Goal: Task Accomplishment & Management: Use online tool/utility

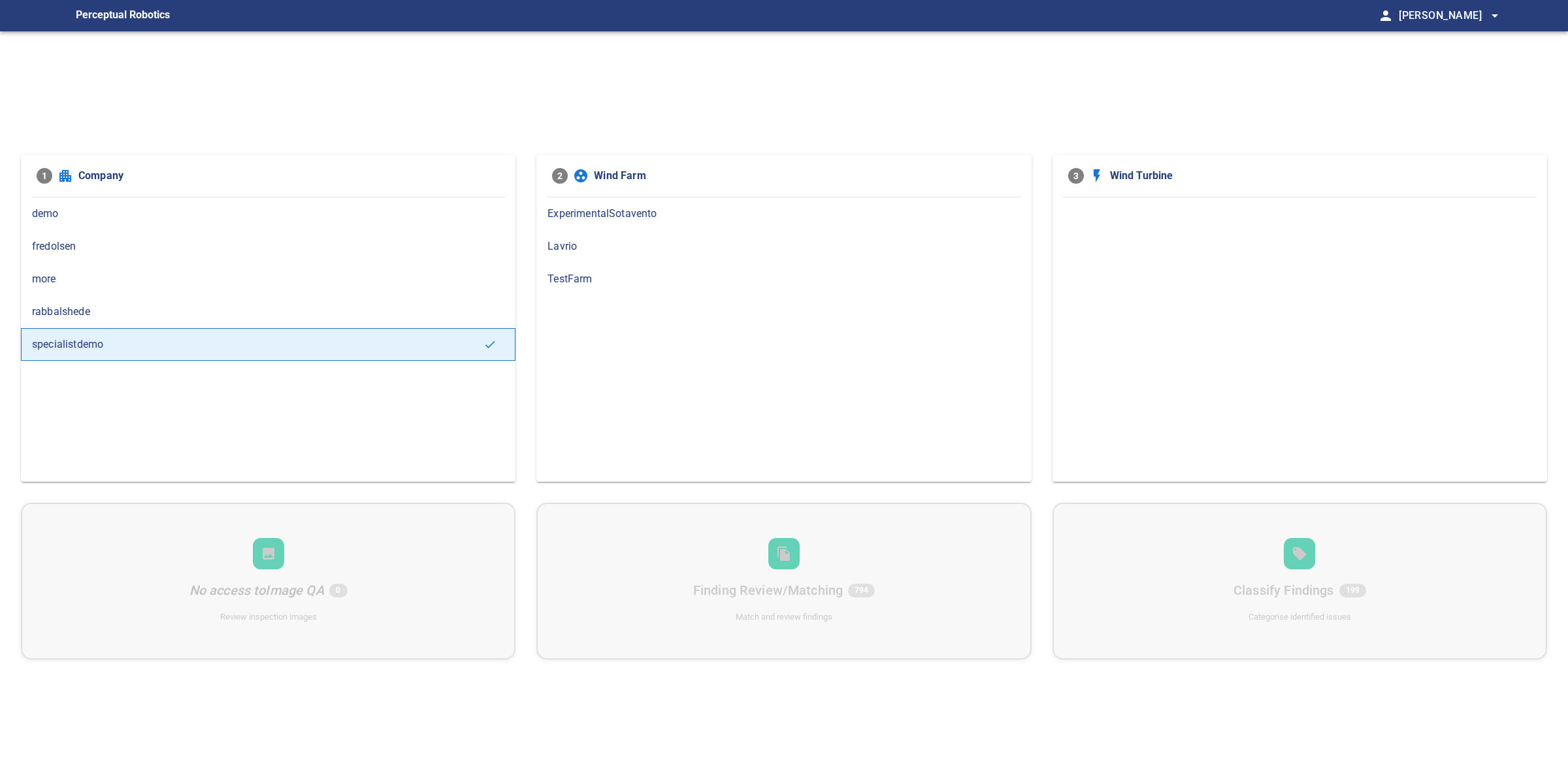
click at [94, 322] on div "rabbalshede" at bounding box center [268, 311] width 494 height 33
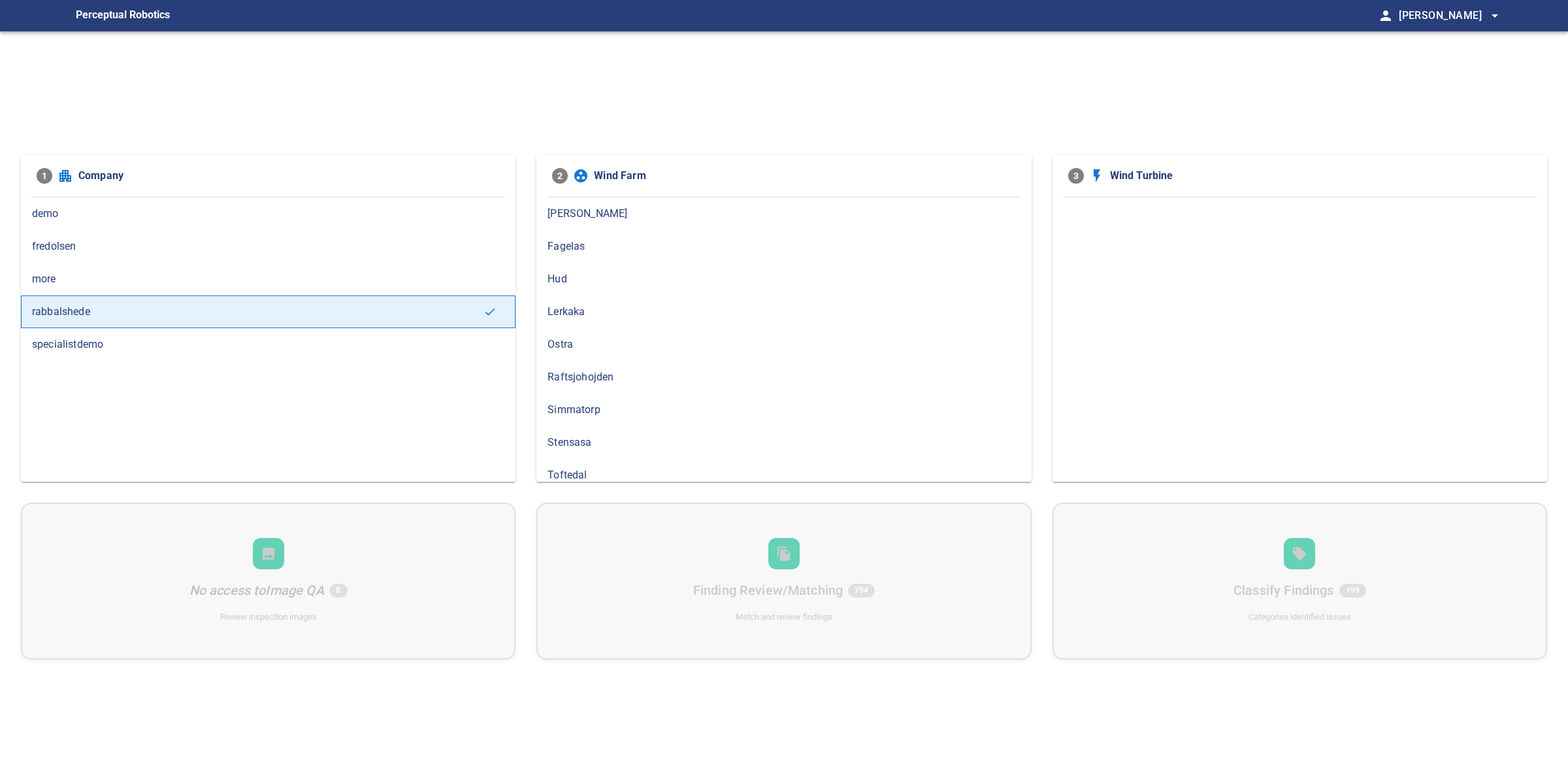
click at [92, 292] on div "more" at bounding box center [268, 279] width 494 height 33
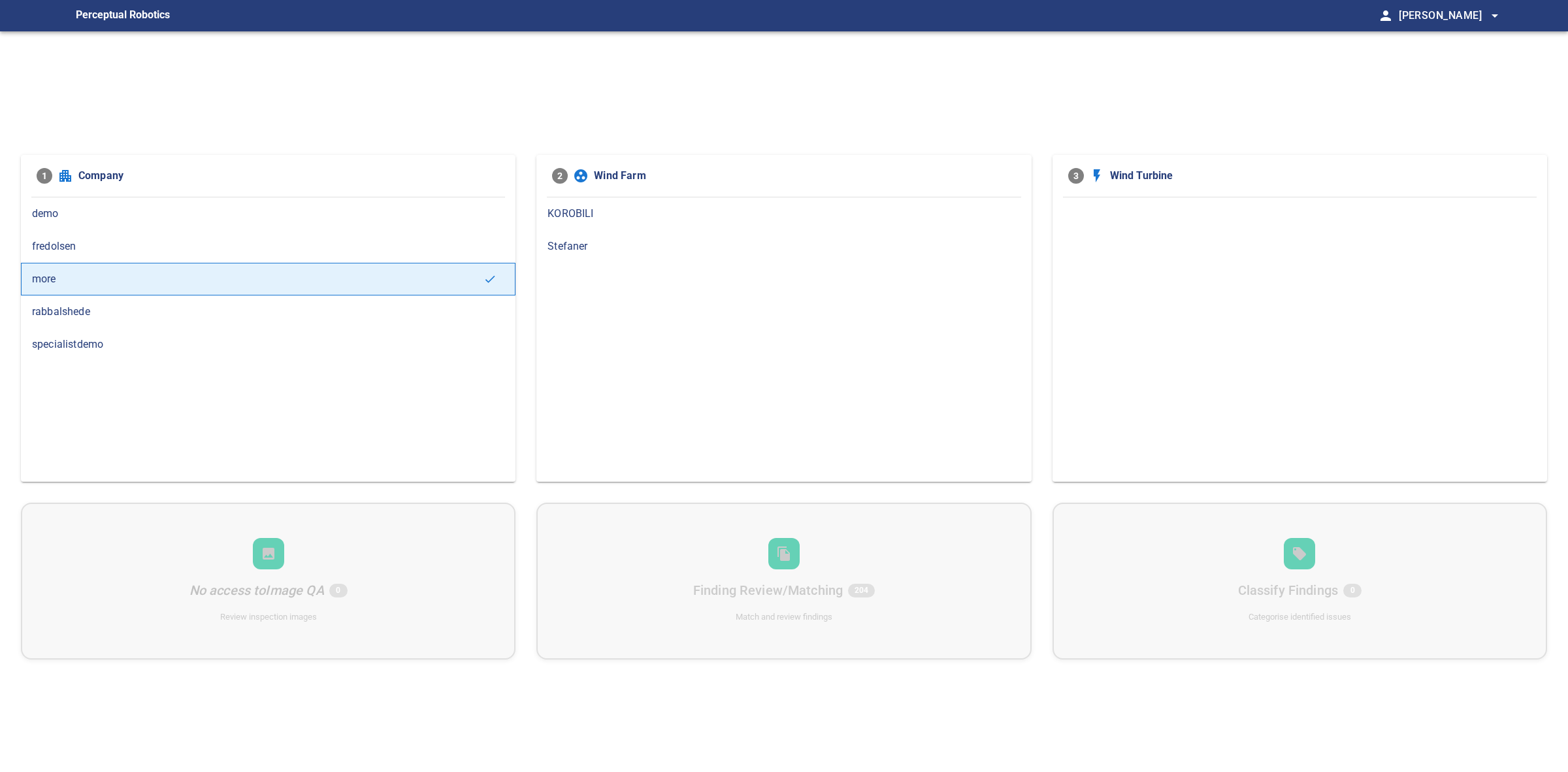
click at [103, 301] on div "rabbalshede" at bounding box center [268, 311] width 494 height 33
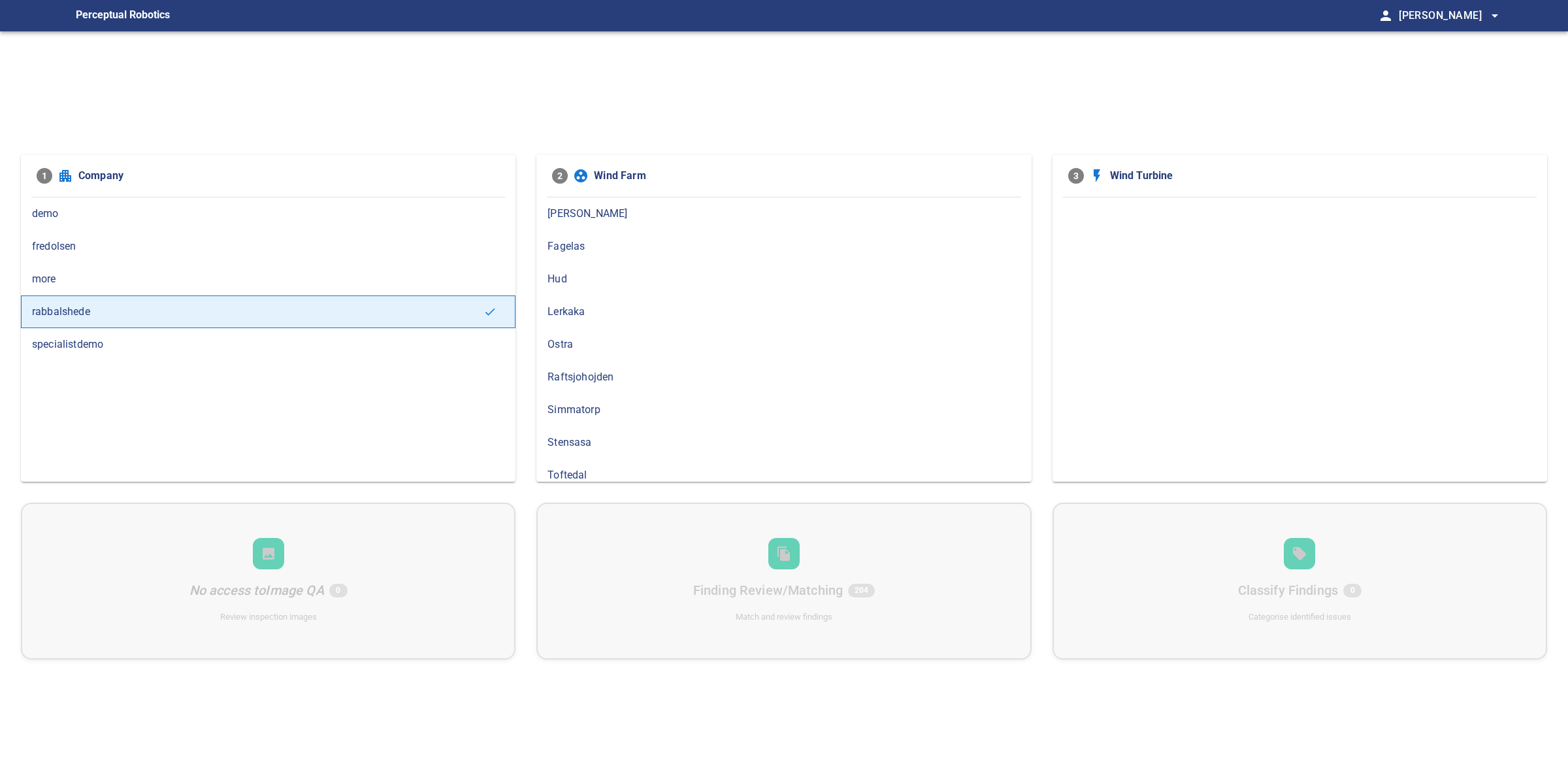
click at [553, 289] on div "Hud" at bounding box center [783, 279] width 494 height 33
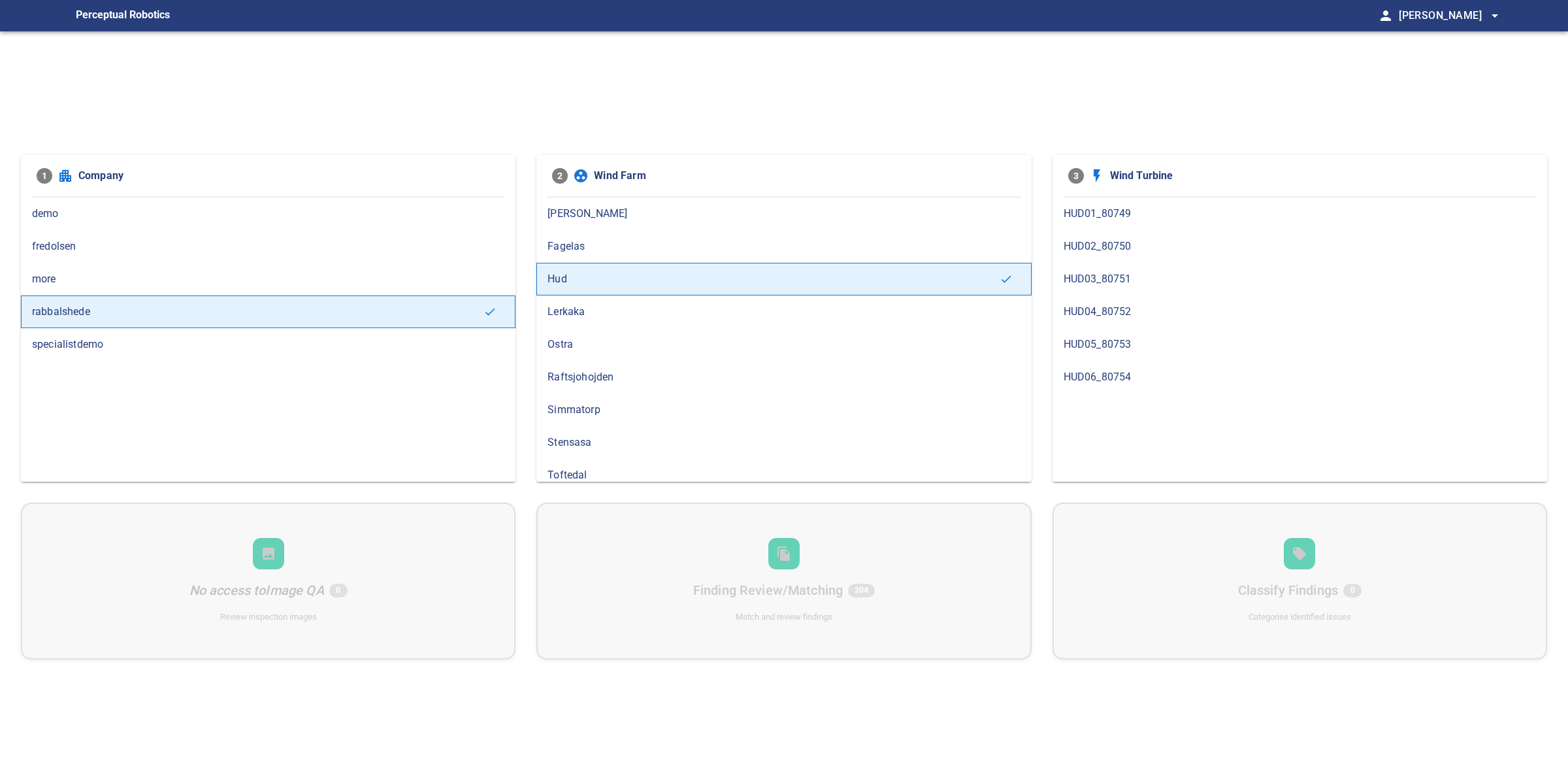
click at [1196, 225] on div "HUD01_80749" at bounding box center [1300, 213] width 494 height 33
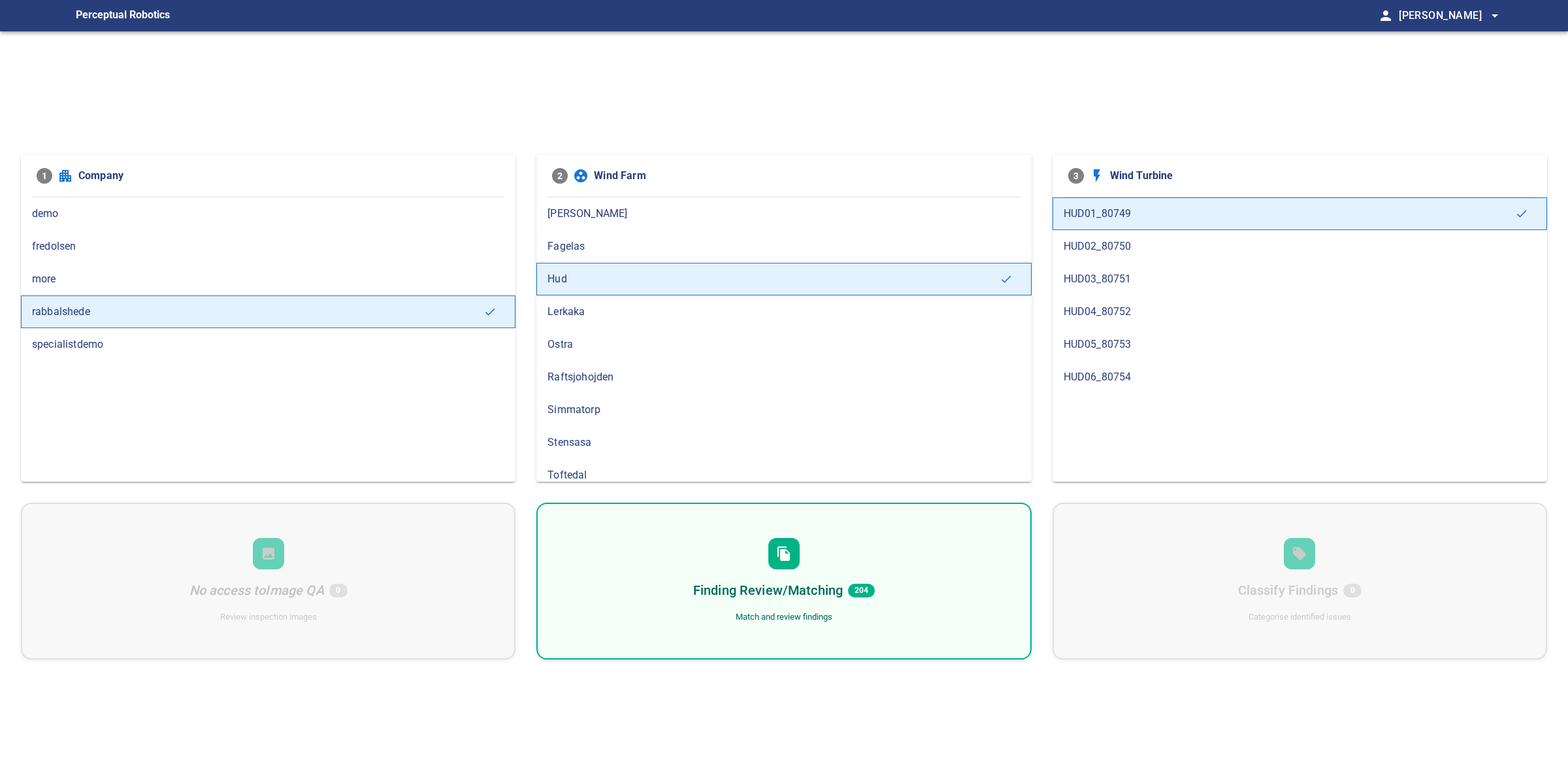
click at [1135, 243] on span "HUD02_80750" at bounding box center [1300, 246] width 473 height 15
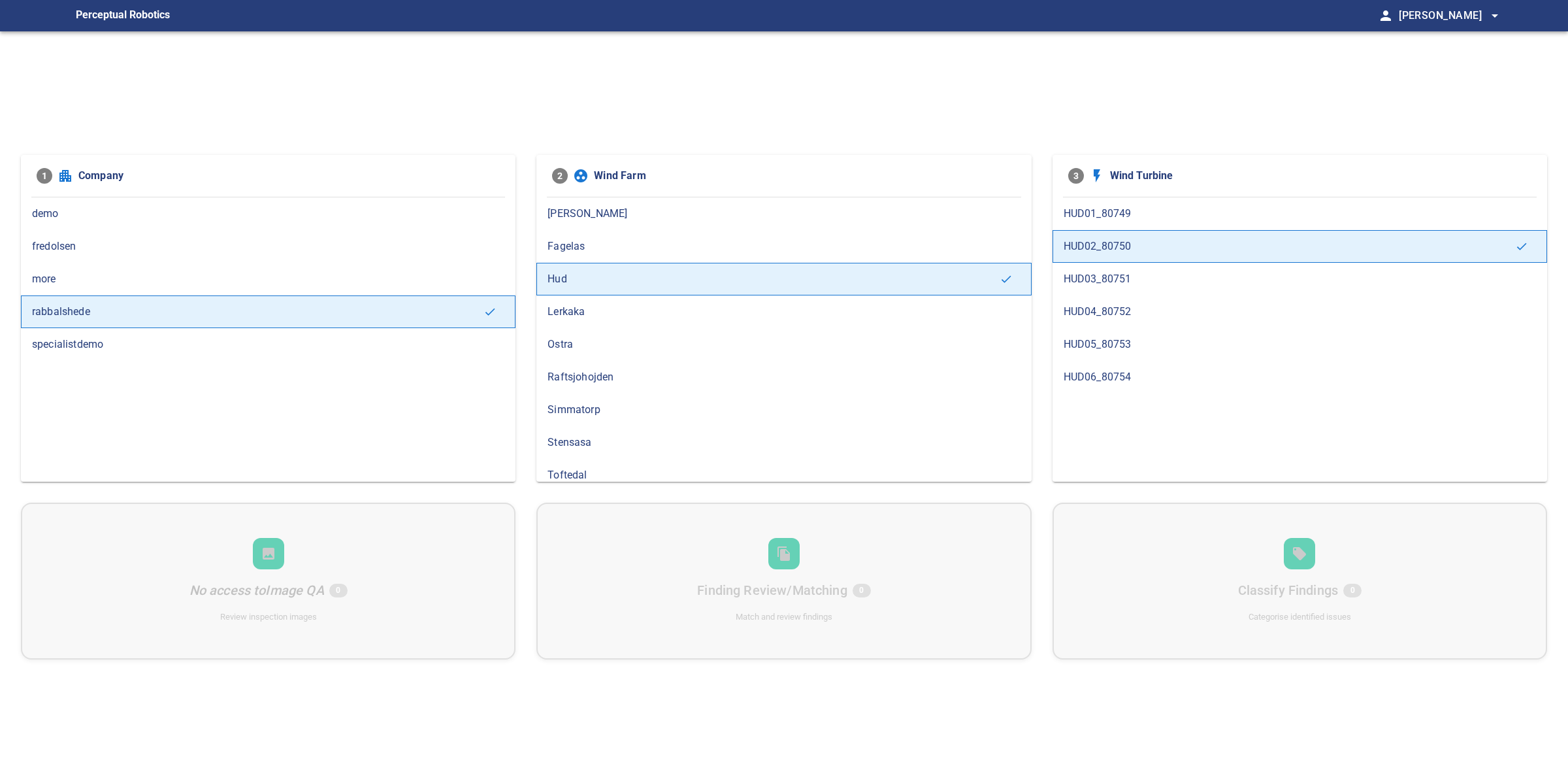
click at [1148, 217] on span "HUD01_80749" at bounding box center [1300, 213] width 473 height 15
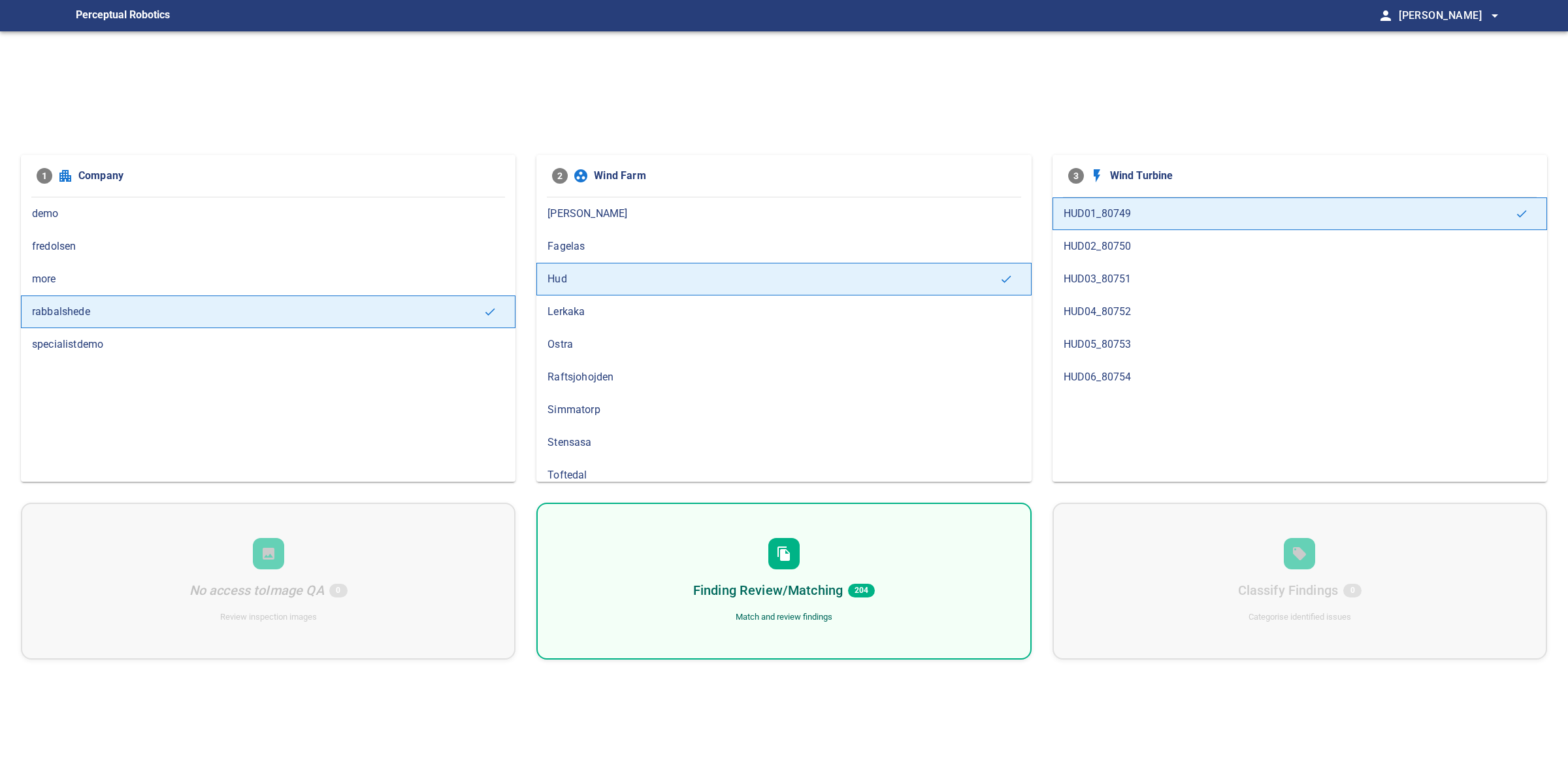
click at [886, 516] on div "Finding Review/Matching 204 Match and review findings" at bounding box center [783, 581] width 494 height 157
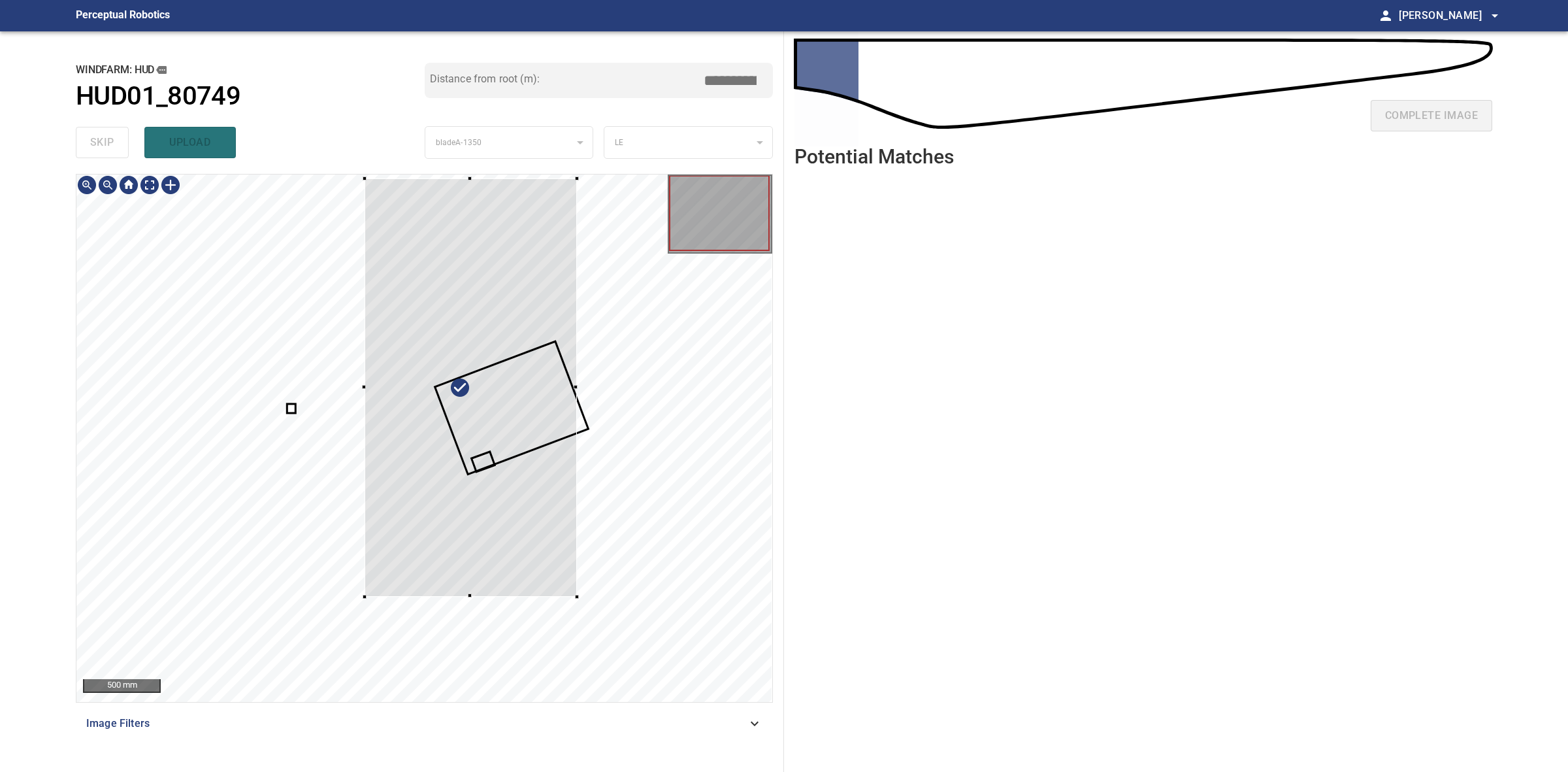
click at [364, 600] on div at bounding box center [424, 438] width 696 height 527
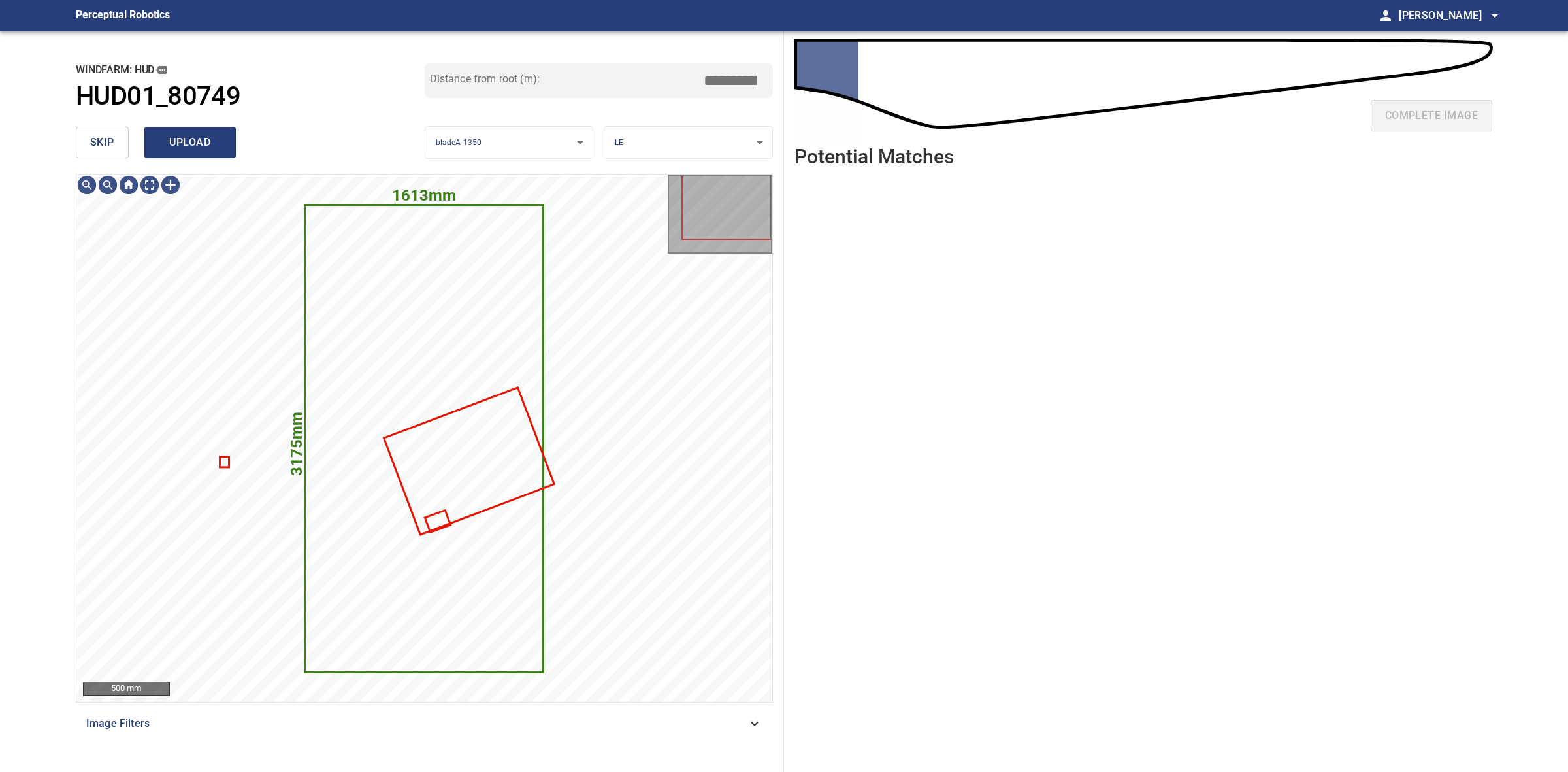
click at [208, 139] on span "upload" at bounding box center [190, 143] width 63 height 18
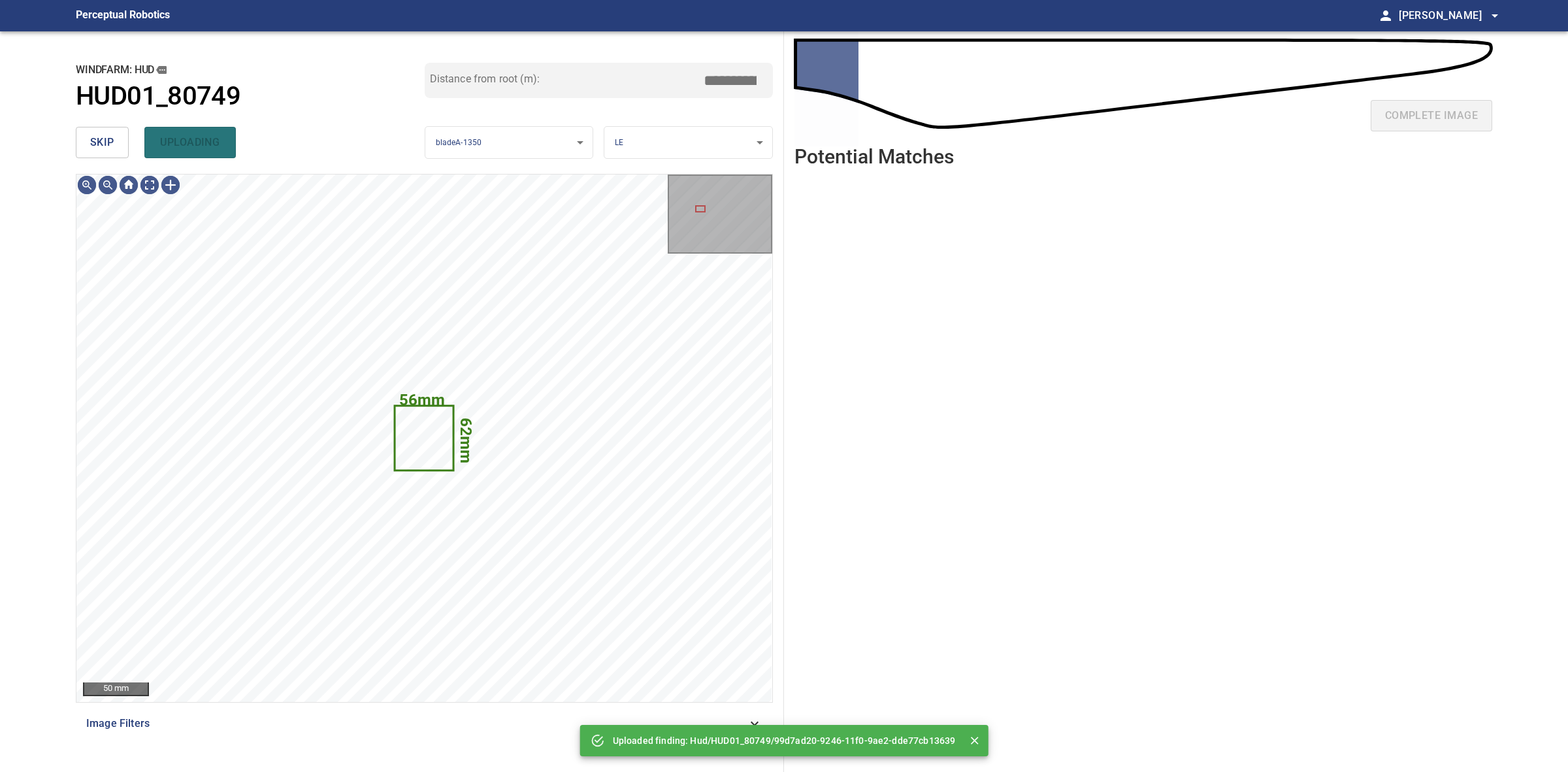
click at [110, 139] on span "skip" at bounding box center [102, 143] width 24 height 18
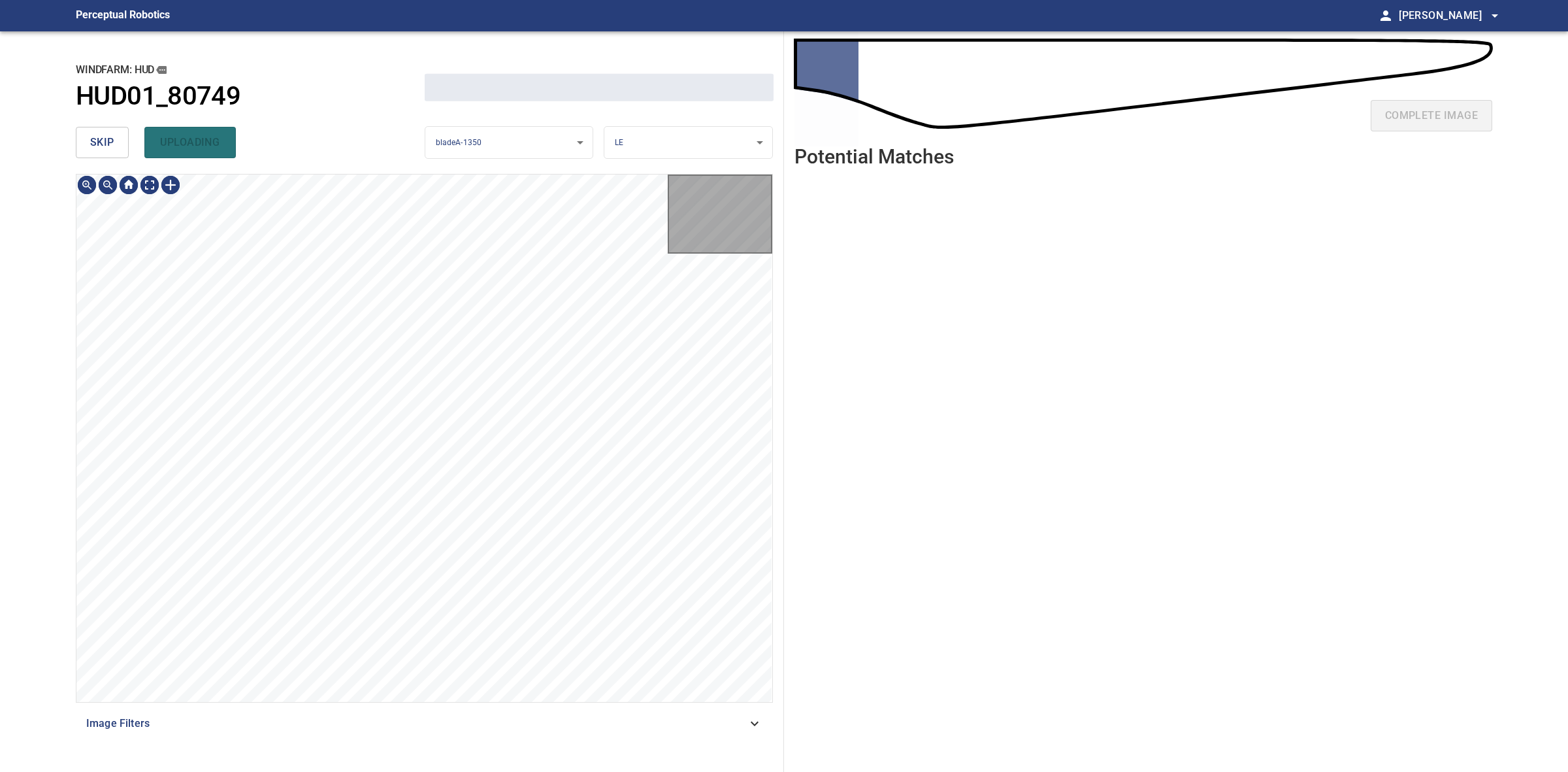
click at [111, 136] on span "skip" at bounding box center [102, 143] width 24 height 18
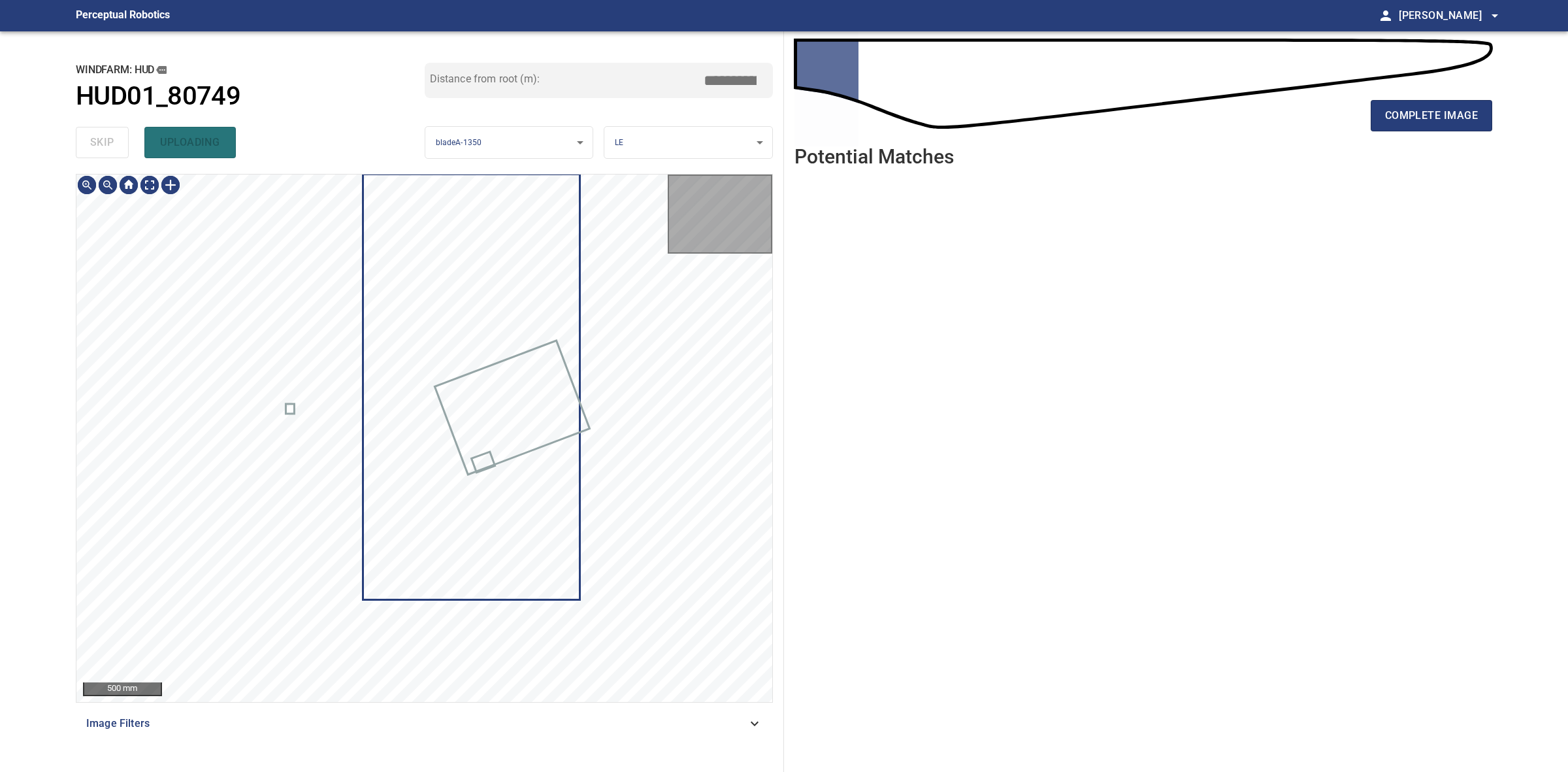
type input "****"
click at [113, 134] on div "skip uploading" at bounding box center [250, 143] width 349 height 42
drag, startPoint x: 113, startPoint y: 131, endPoint x: 785, endPoint y: 129, distance: 672.0
click at [120, 131] on div "skip uploading" at bounding box center [250, 143] width 349 height 42
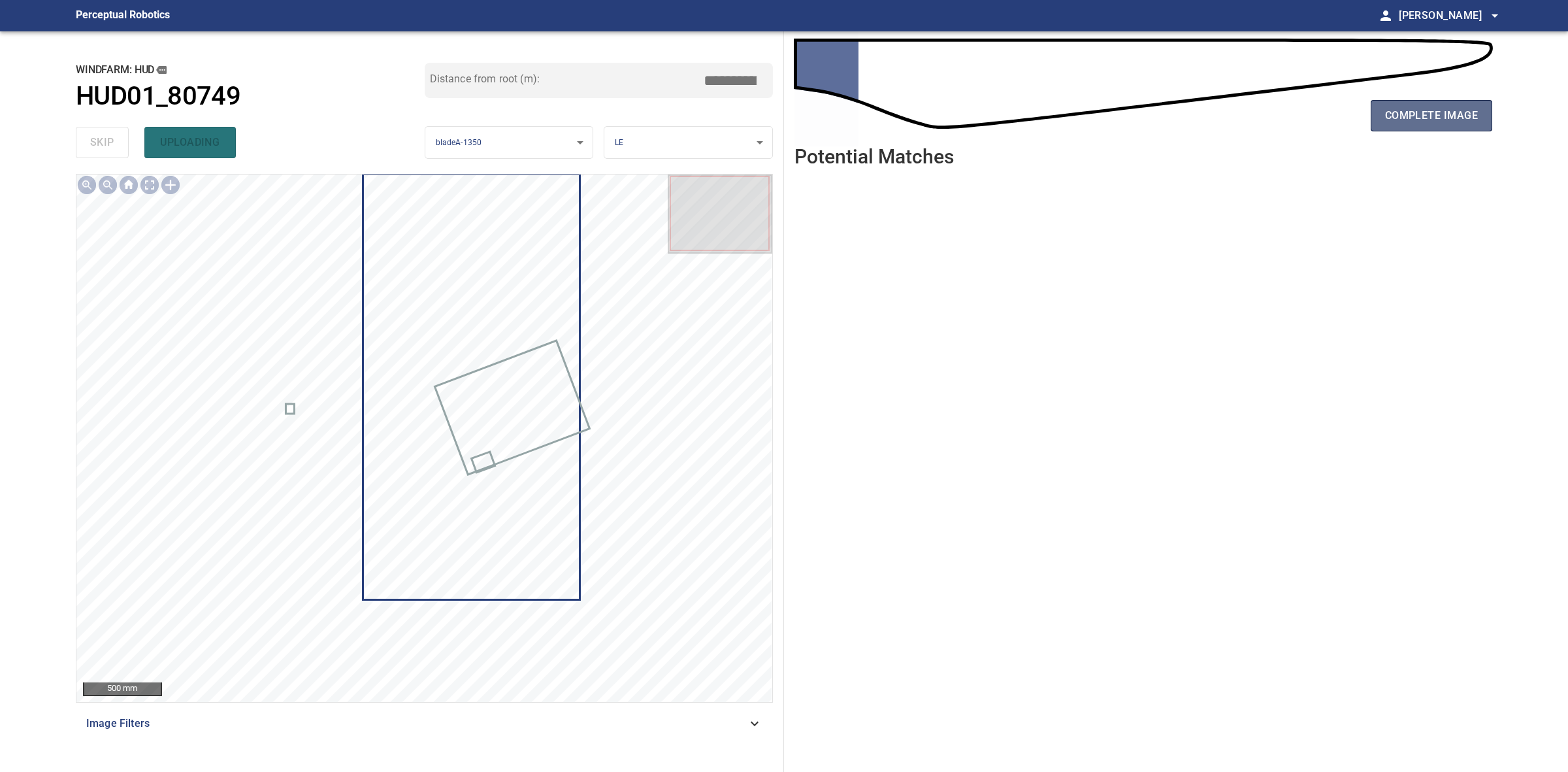
click at [1416, 120] on span "complete image" at bounding box center [1431, 115] width 93 height 18
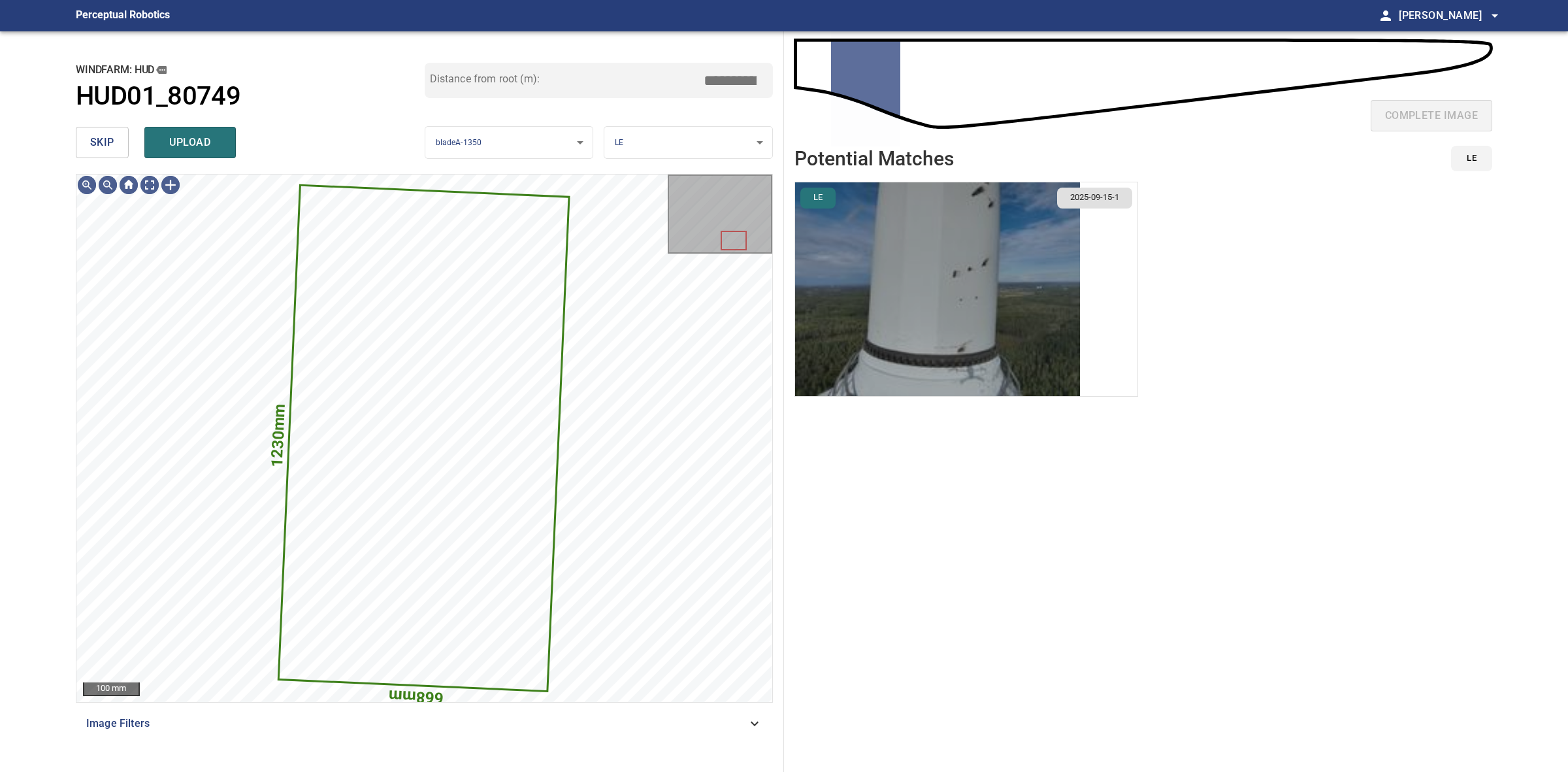
click at [967, 283] on img "button" at bounding box center [937, 290] width 285 height 214
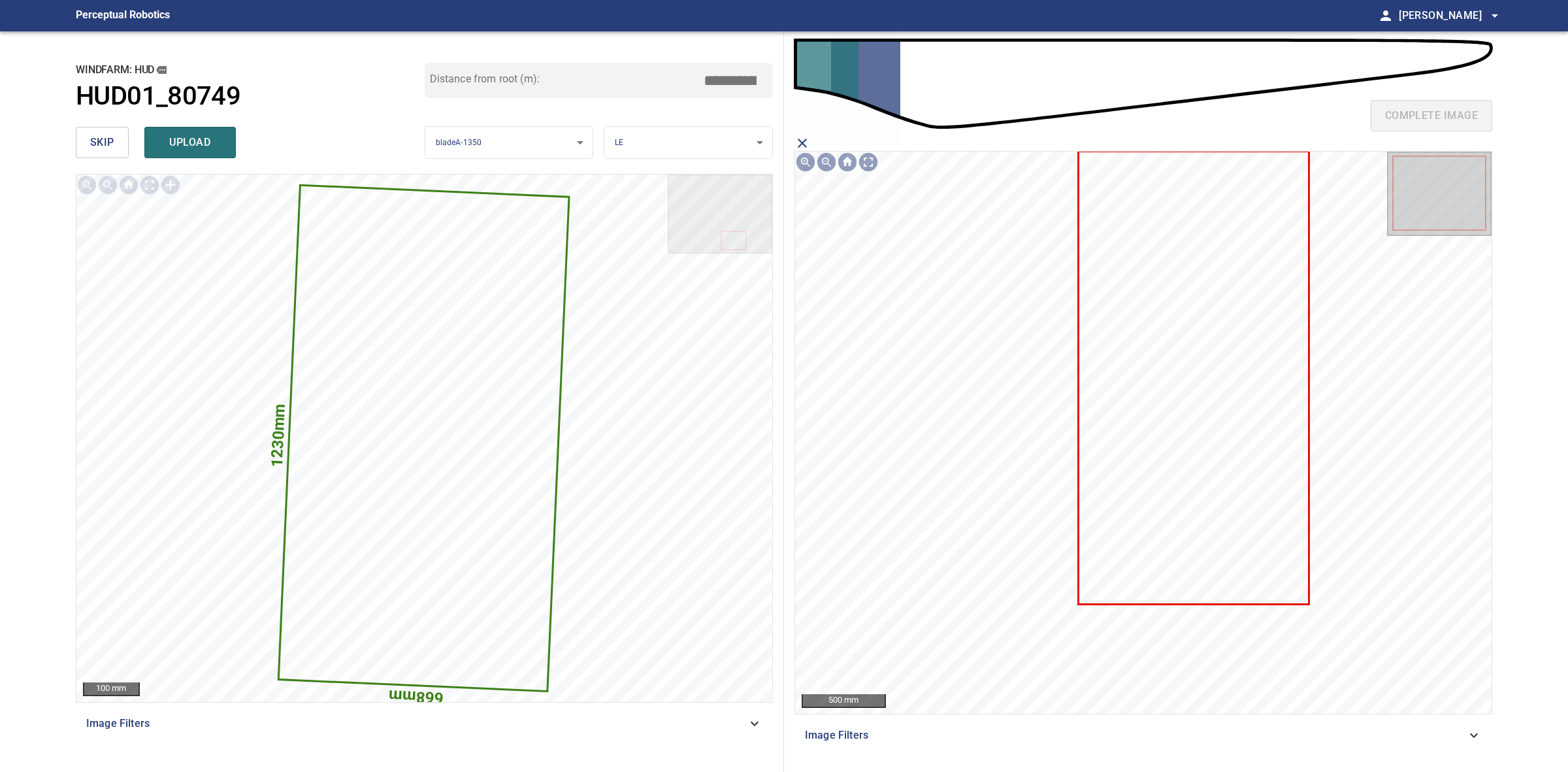
click at [1256, 487] on icon at bounding box center [1194, 378] width 229 height 451
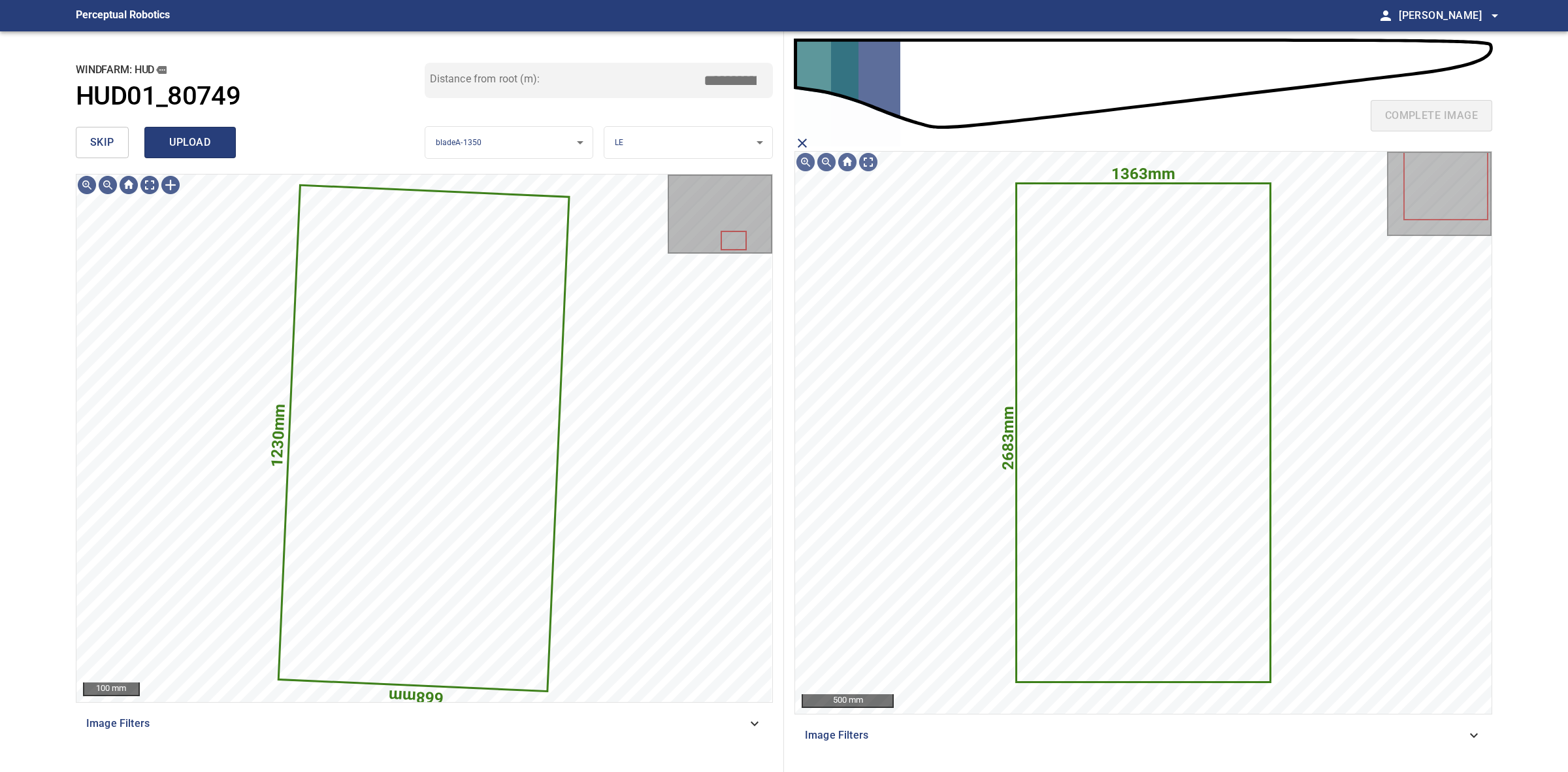
click at [196, 137] on span "upload" at bounding box center [190, 143] width 63 height 18
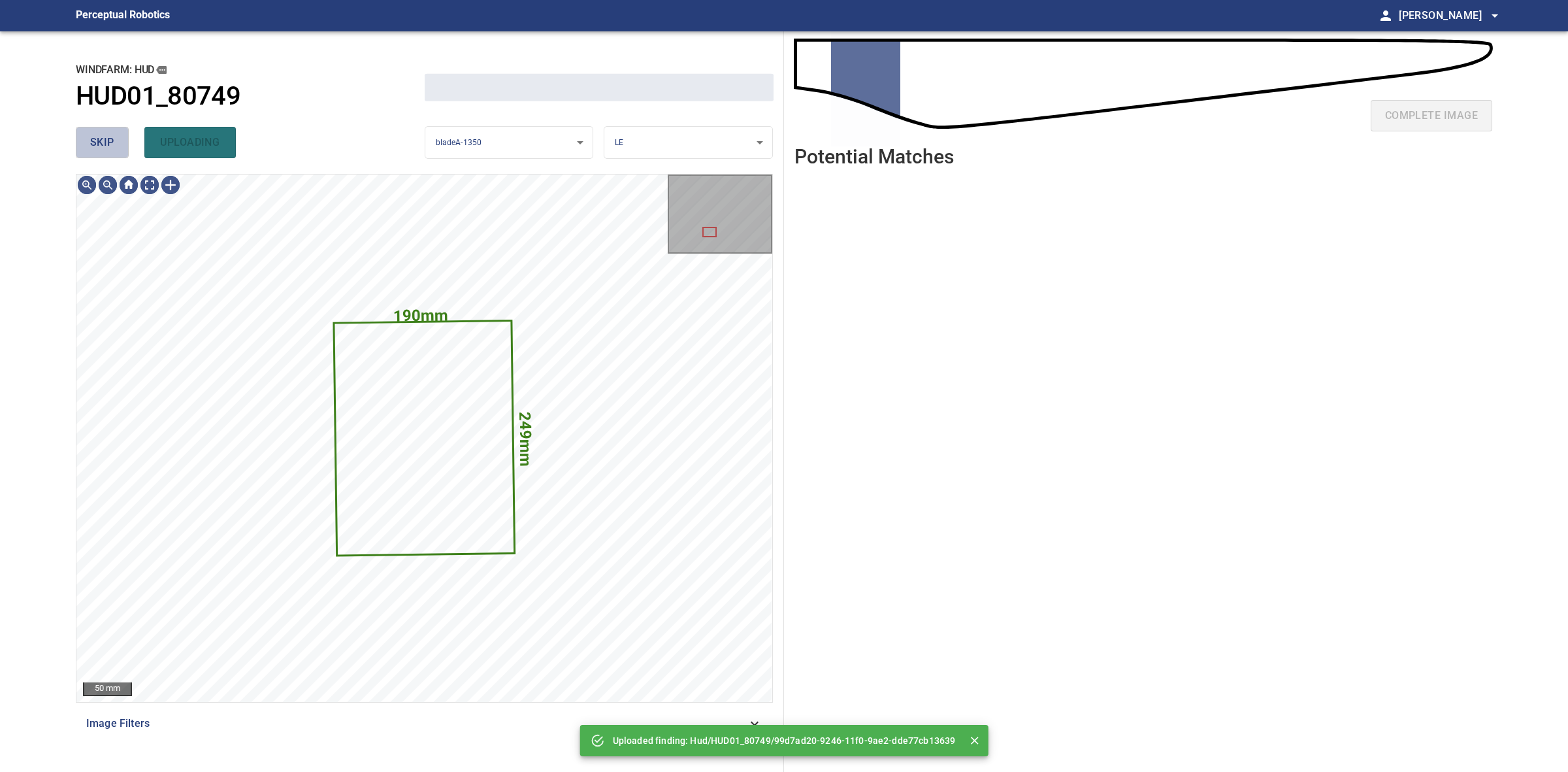
click at [84, 135] on button "skip" at bounding box center [102, 142] width 53 height 31
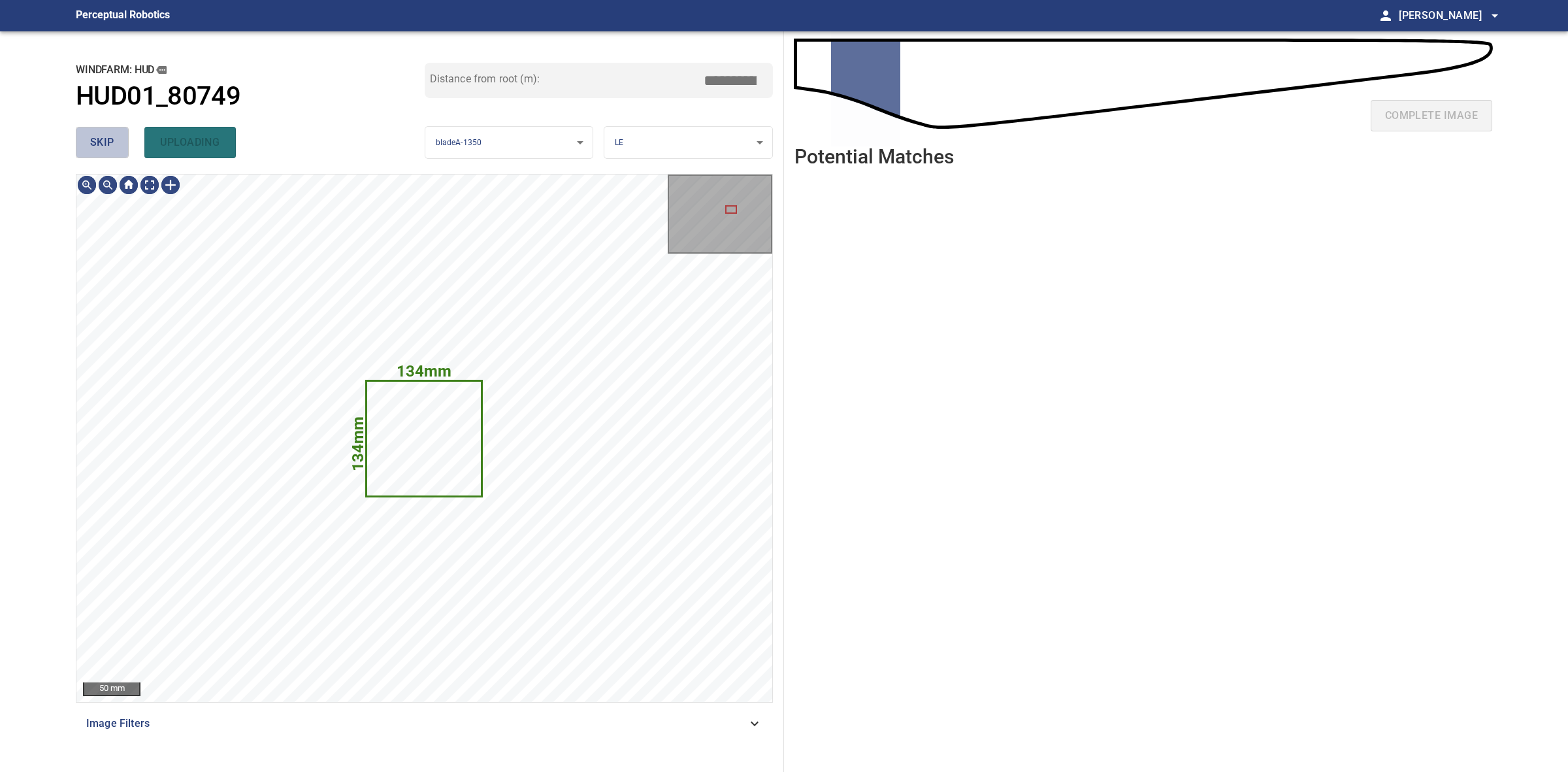
click at [84, 135] on button "skip" at bounding box center [102, 142] width 53 height 31
click at [84, 135] on div "skip uploading" at bounding box center [250, 143] width 349 height 42
type input "****"
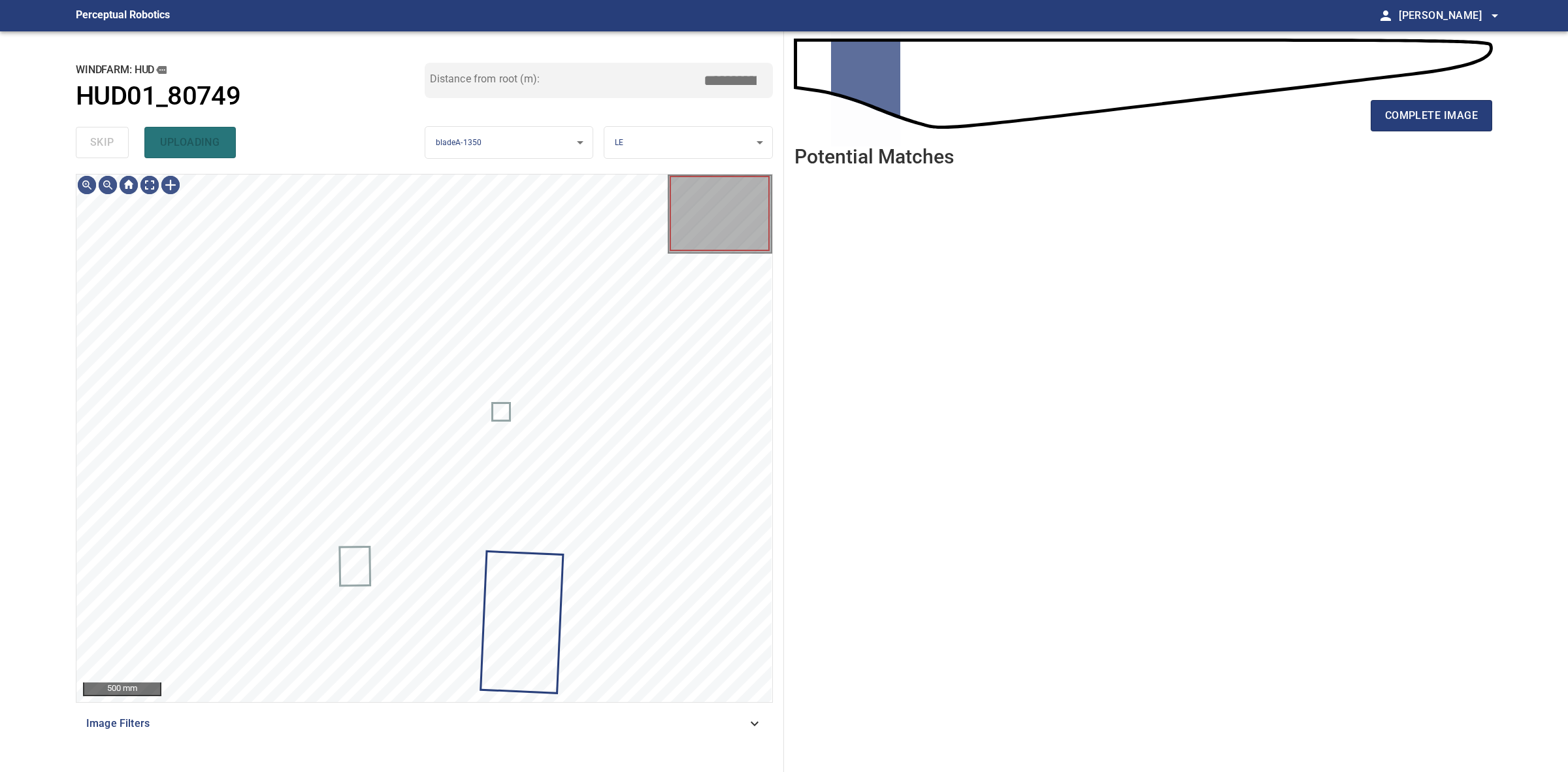
click at [85, 133] on div "skip uploading" at bounding box center [250, 143] width 349 height 42
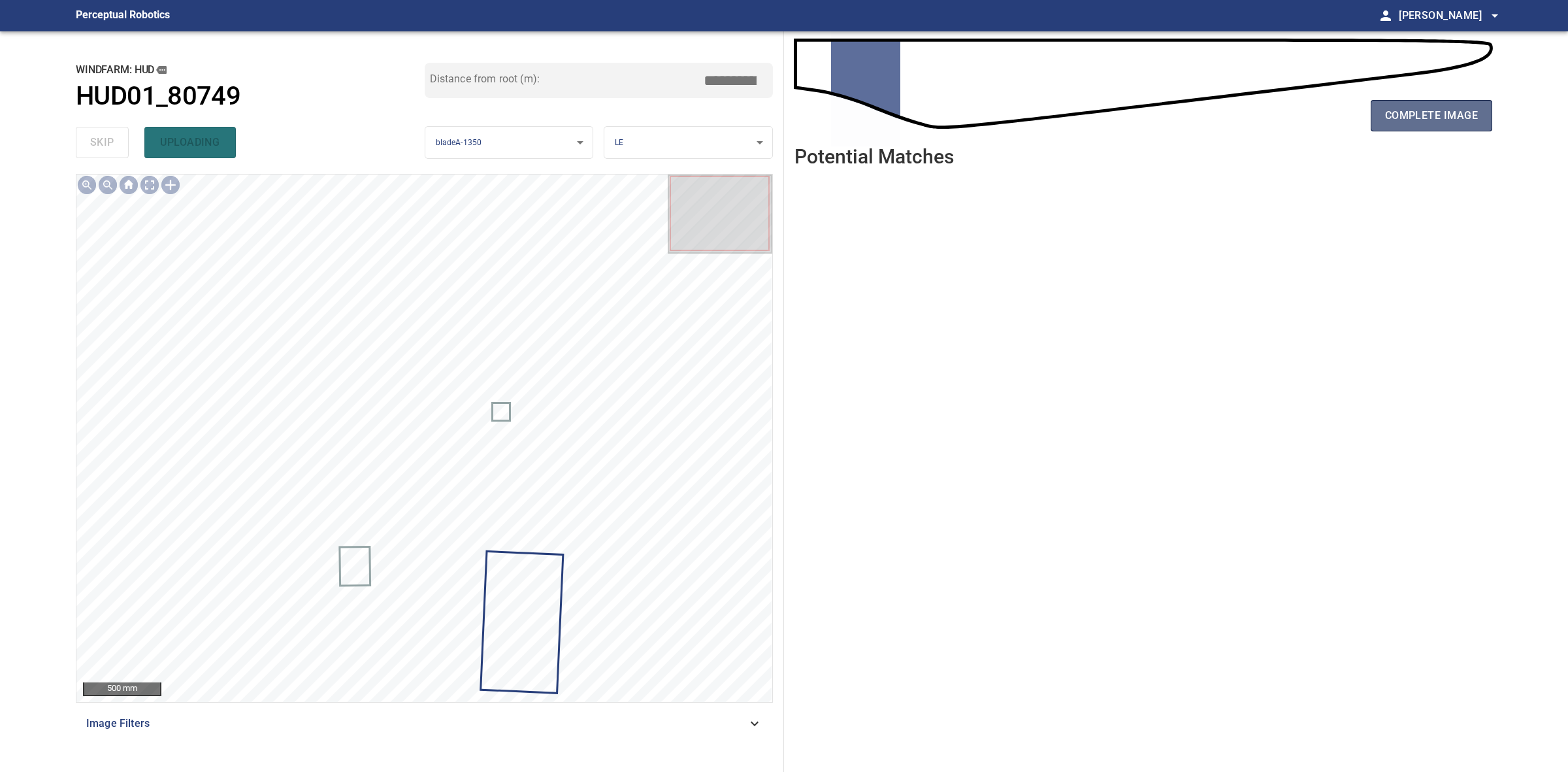
click at [1397, 103] on button "complete image" at bounding box center [1432, 115] width 122 height 31
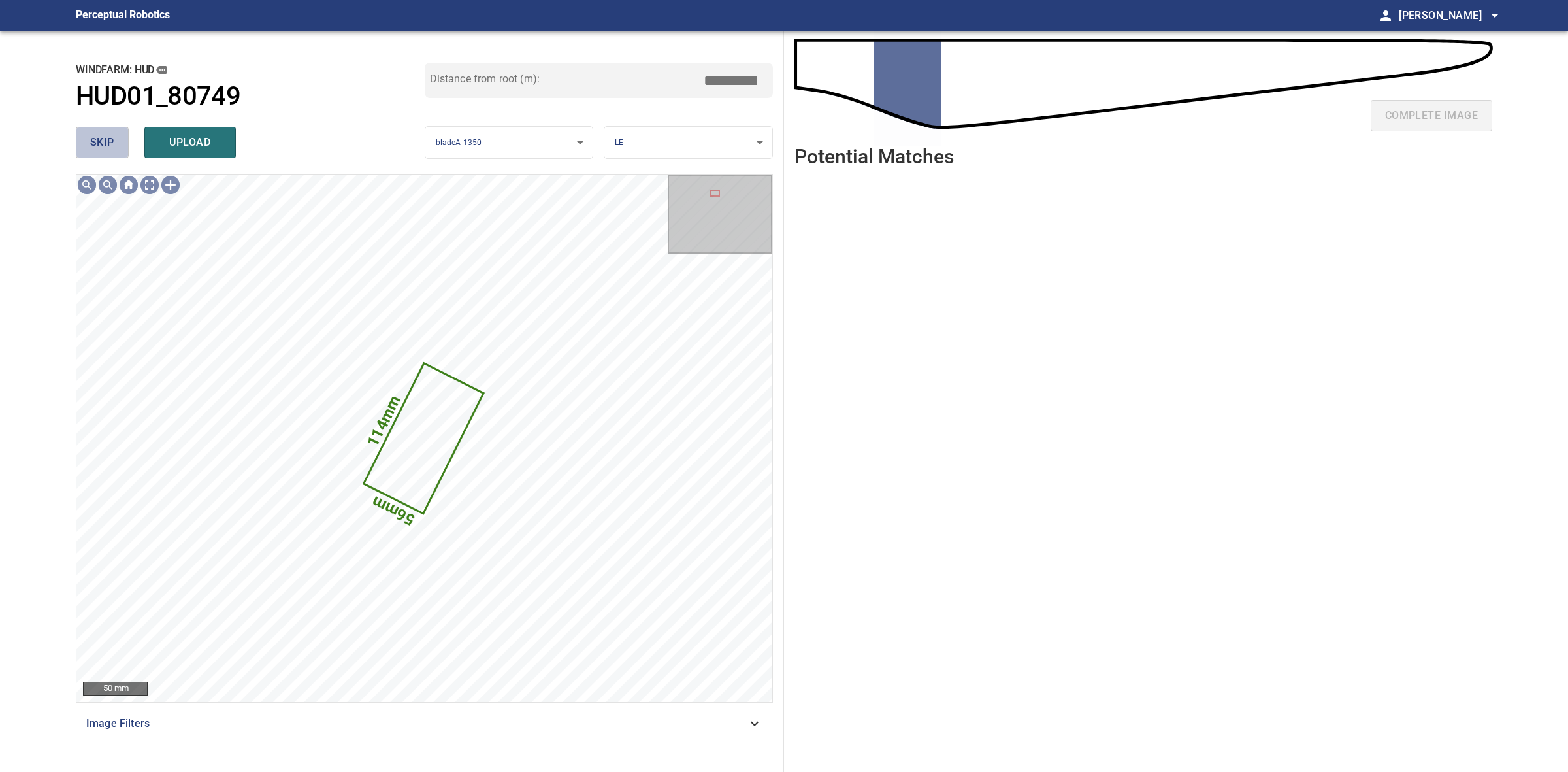
click at [110, 135] on span "skip" at bounding box center [102, 143] width 24 height 18
drag, startPoint x: 110, startPoint y: 135, endPoint x: 138, endPoint y: 135, distance: 28.0
click at [111, 135] on div "skip upload" at bounding box center [250, 143] width 349 height 42
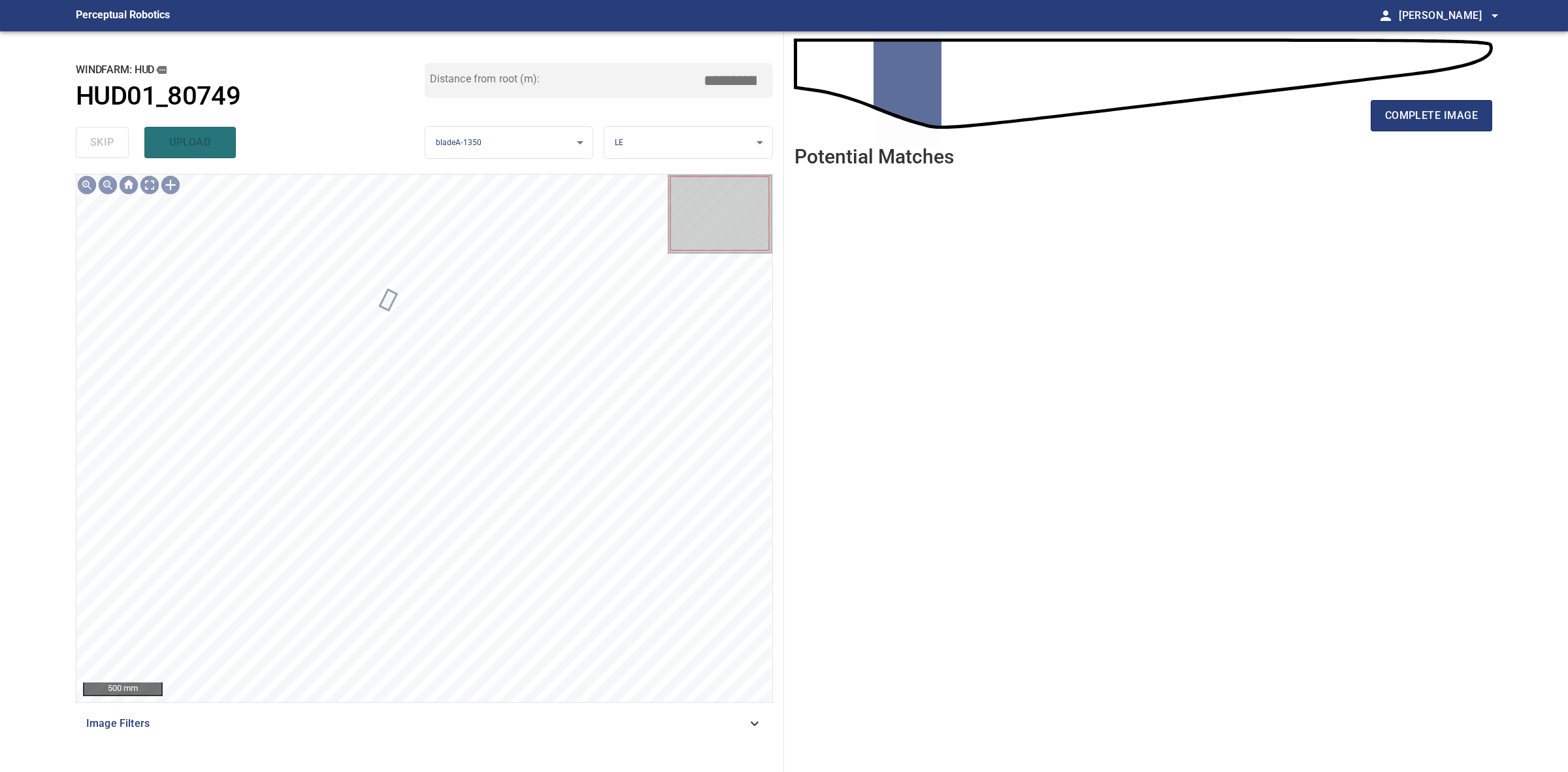
click at [1441, 99] on div "complete image" at bounding box center [1143, 121] width 698 height 52
click at [1444, 108] on span "complete image" at bounding box center [1431, 115] width 93 height 18
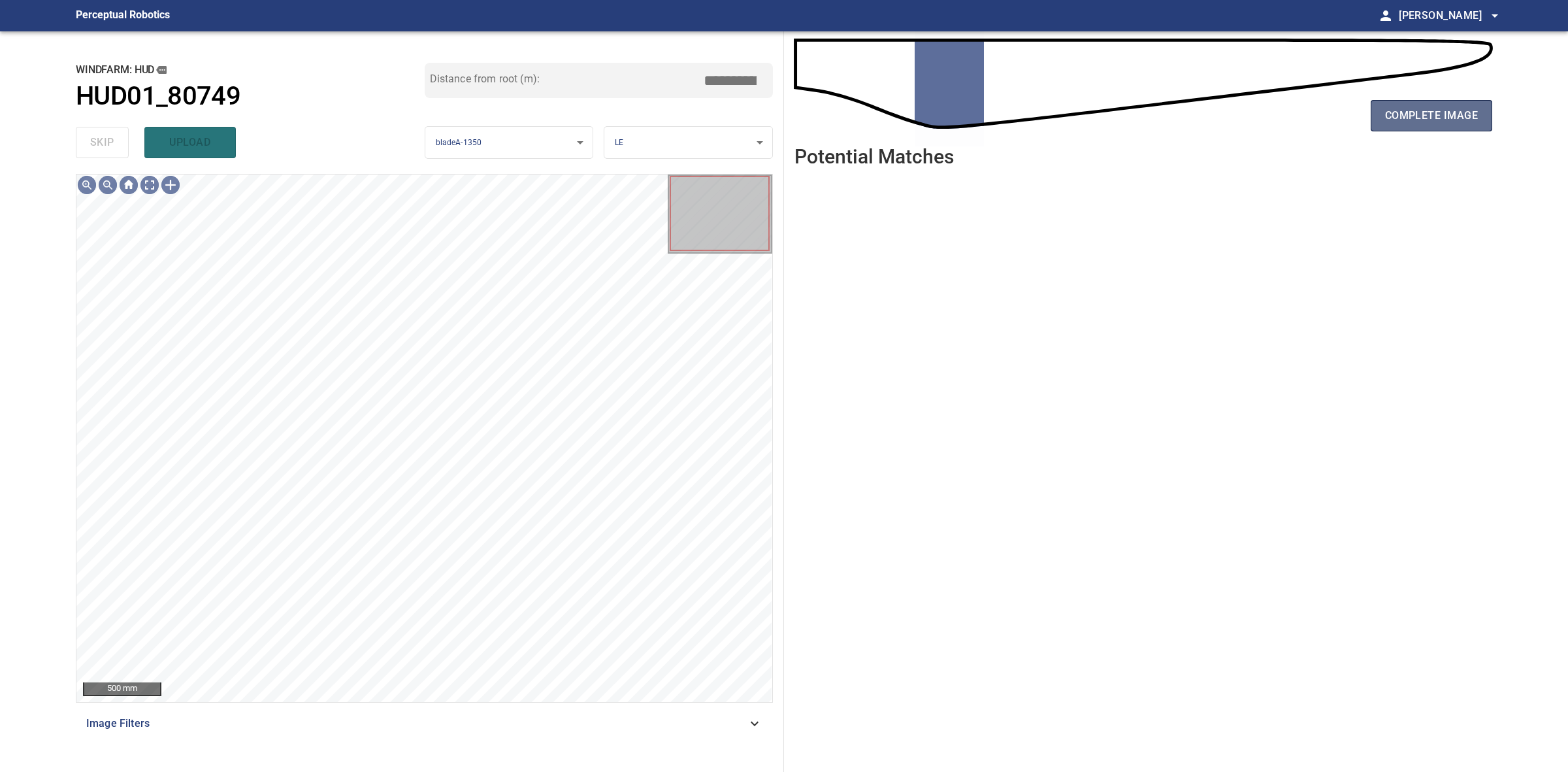
click at [1451, 115] on span "complete image" at bounding box center [1431, 115] width 93 height 18
click at [1453, 111] on span "complete image" at bounding box center [1431, 115] width 93 height 18
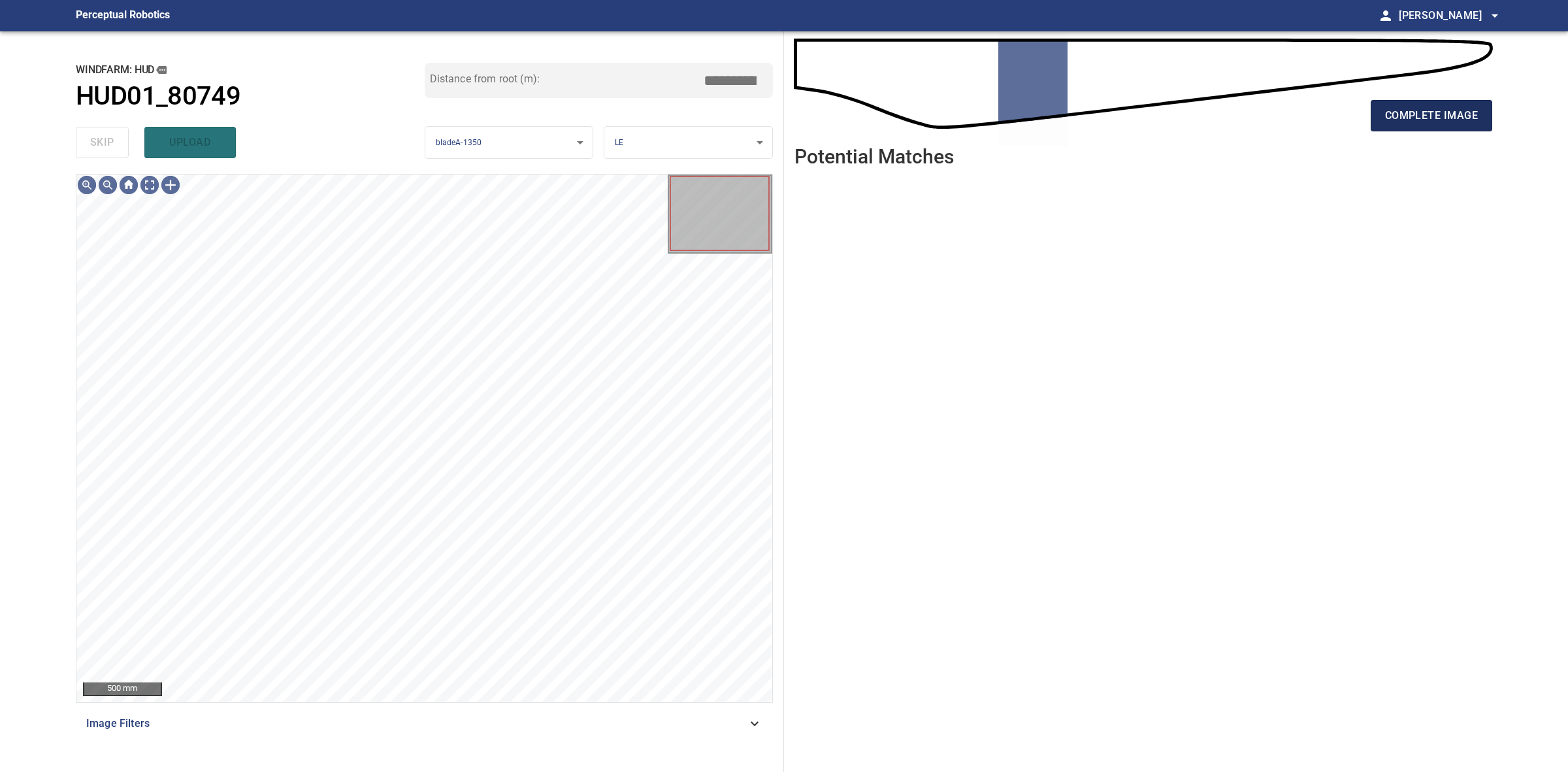
click at [1395, 100] on button "complete image" at bounding box center [1432, 115] width 122 height 31
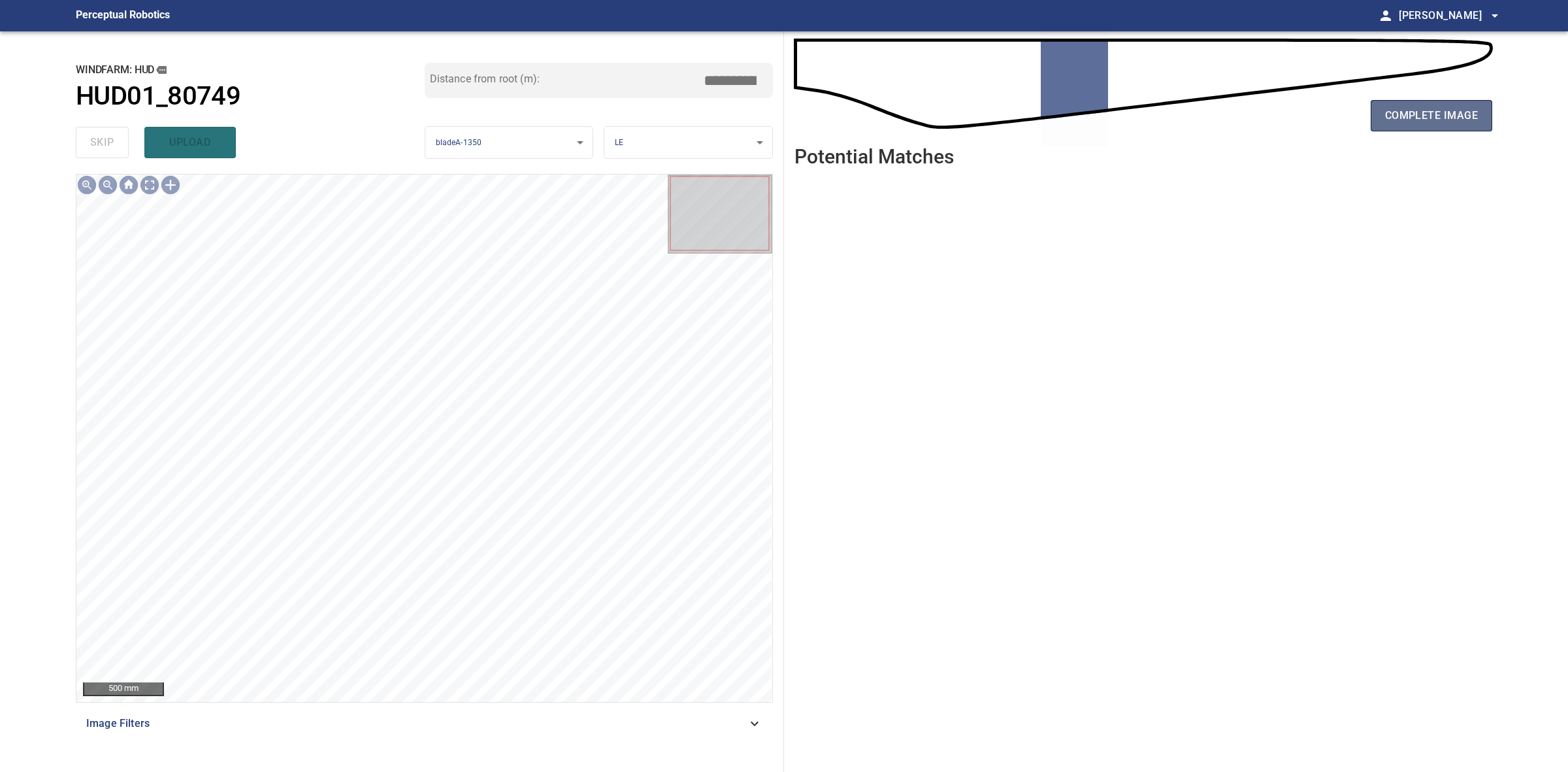
click at [1423, 112] on span "complete image" at bounding box center [1431, 115] width 93 height 18
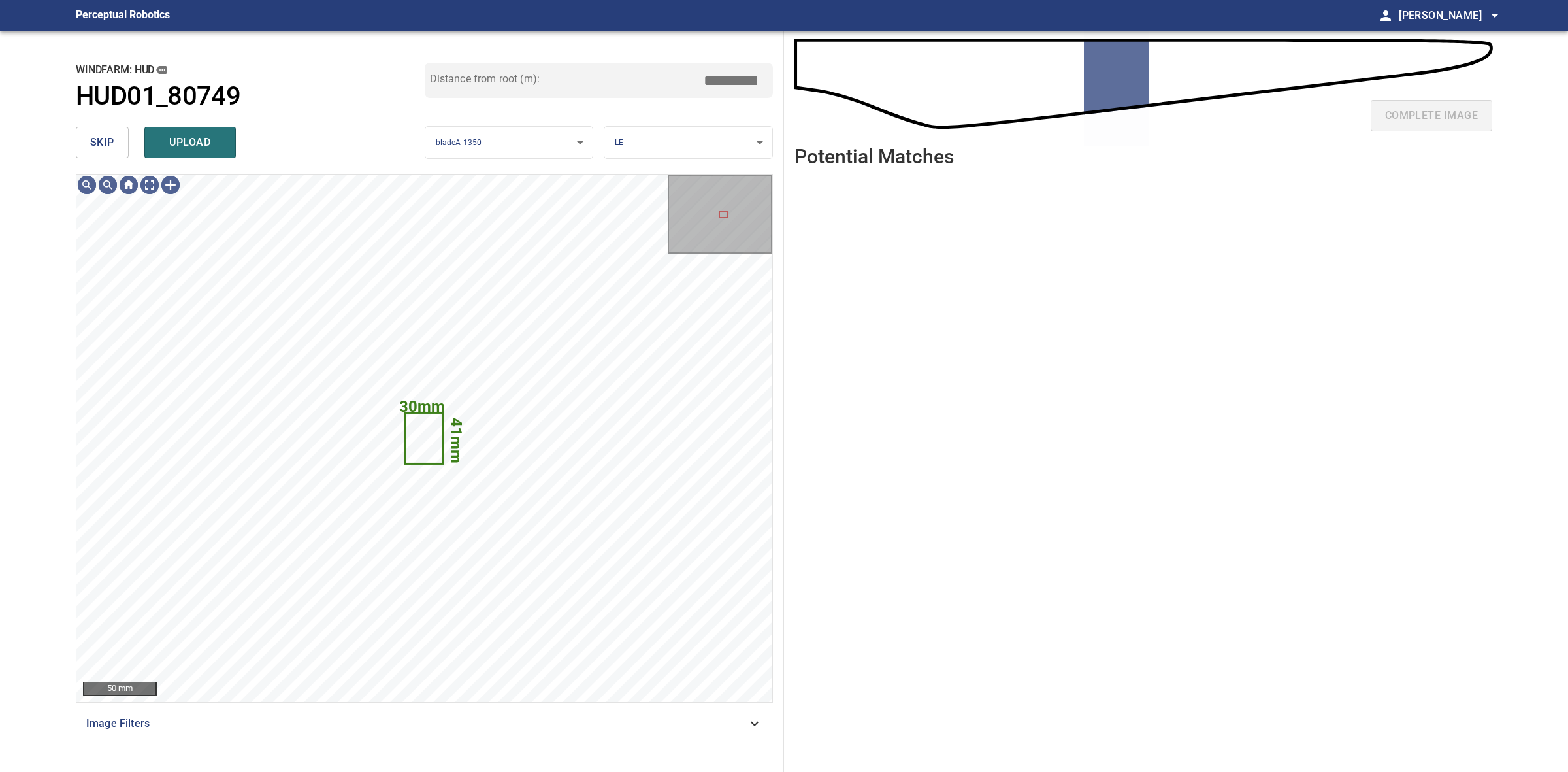
click at [82, 142] on button "skip" at bounding box center [102, 142] width 53 height 31
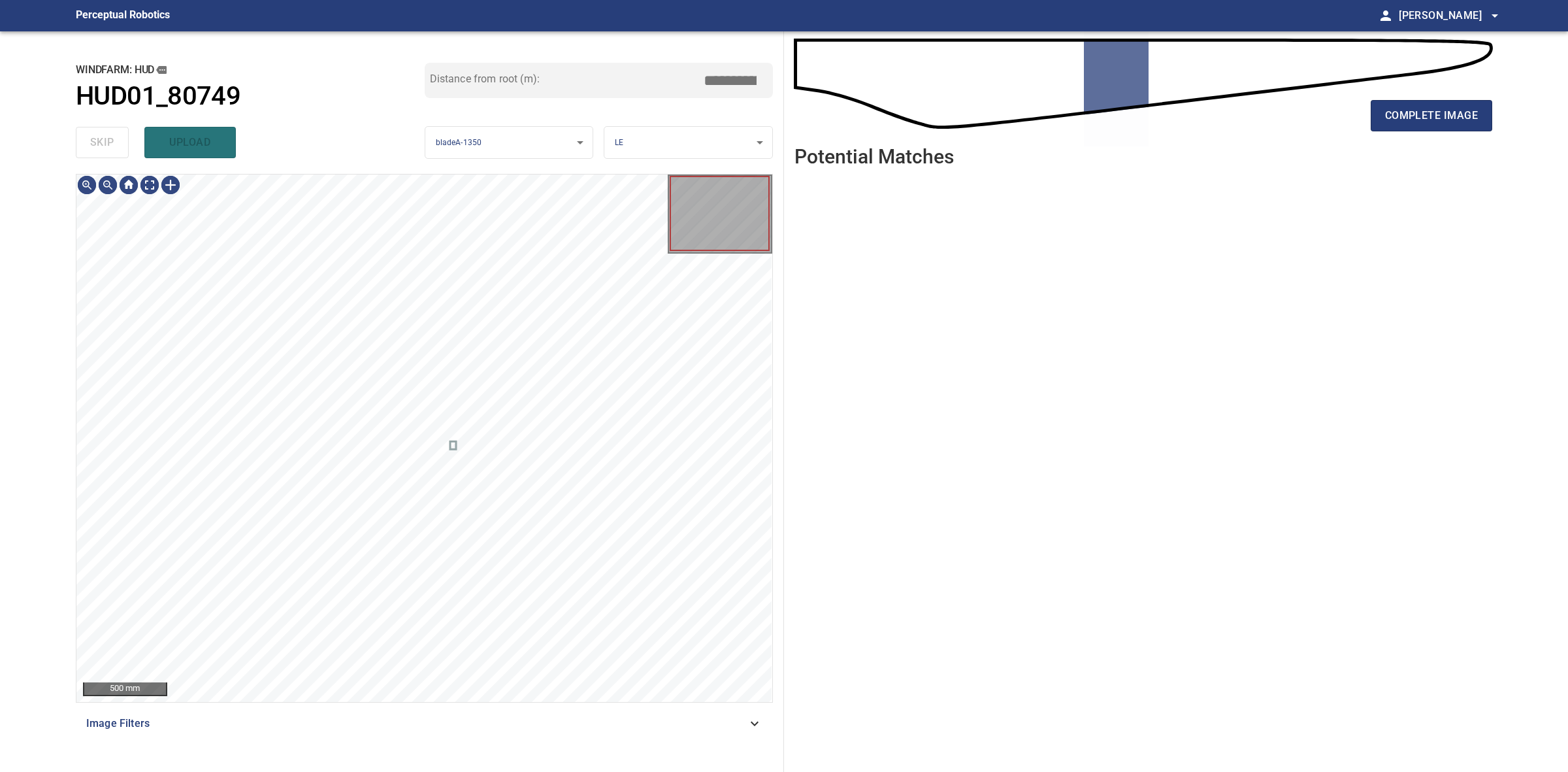
click at [82, 141] on div "skip upload" at bounding box center [250, 143] width 349 height 42
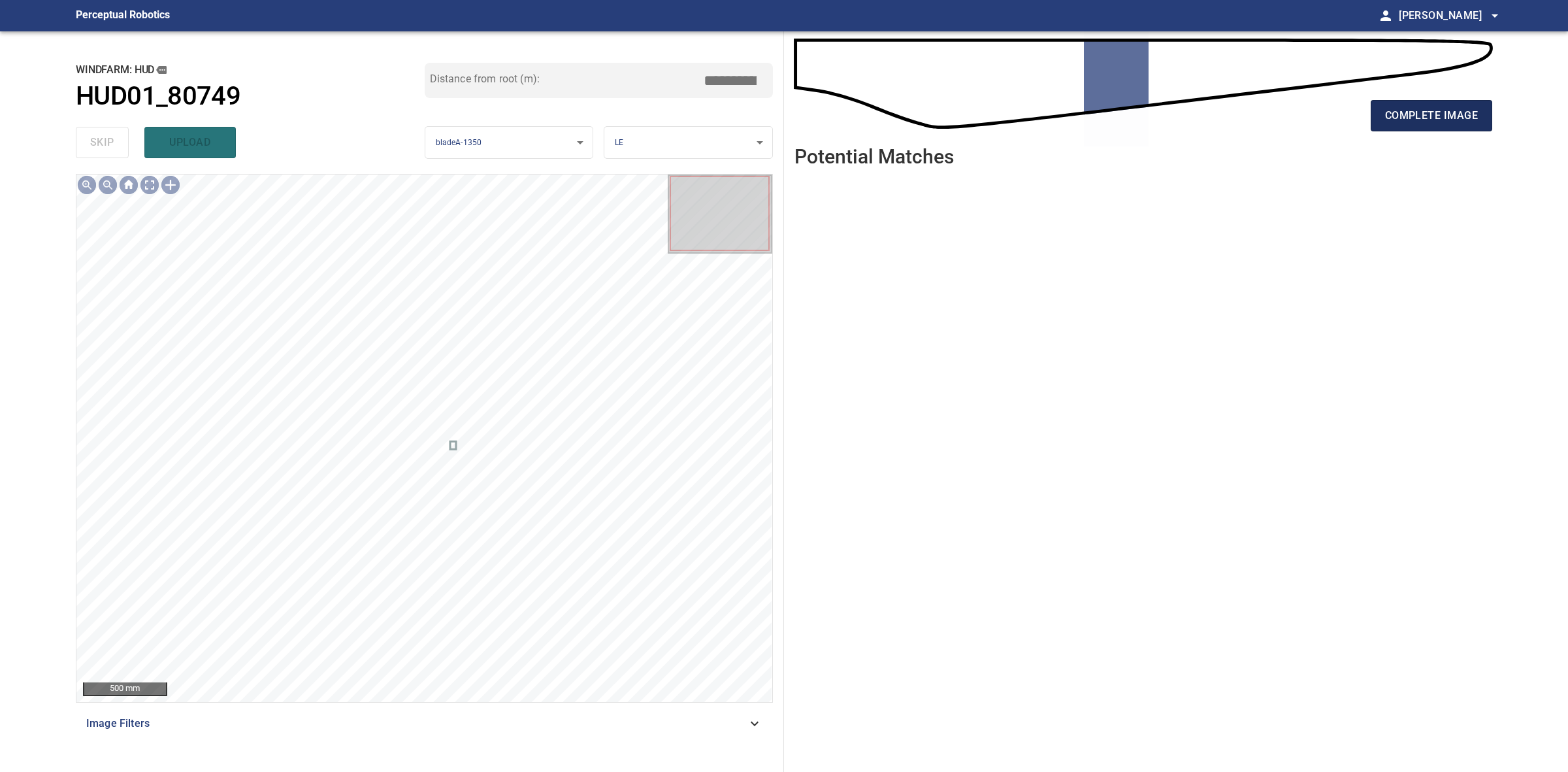
click at [1389, 129] on button "complete image" at bounding box center [1432, 115] width 122 height 31
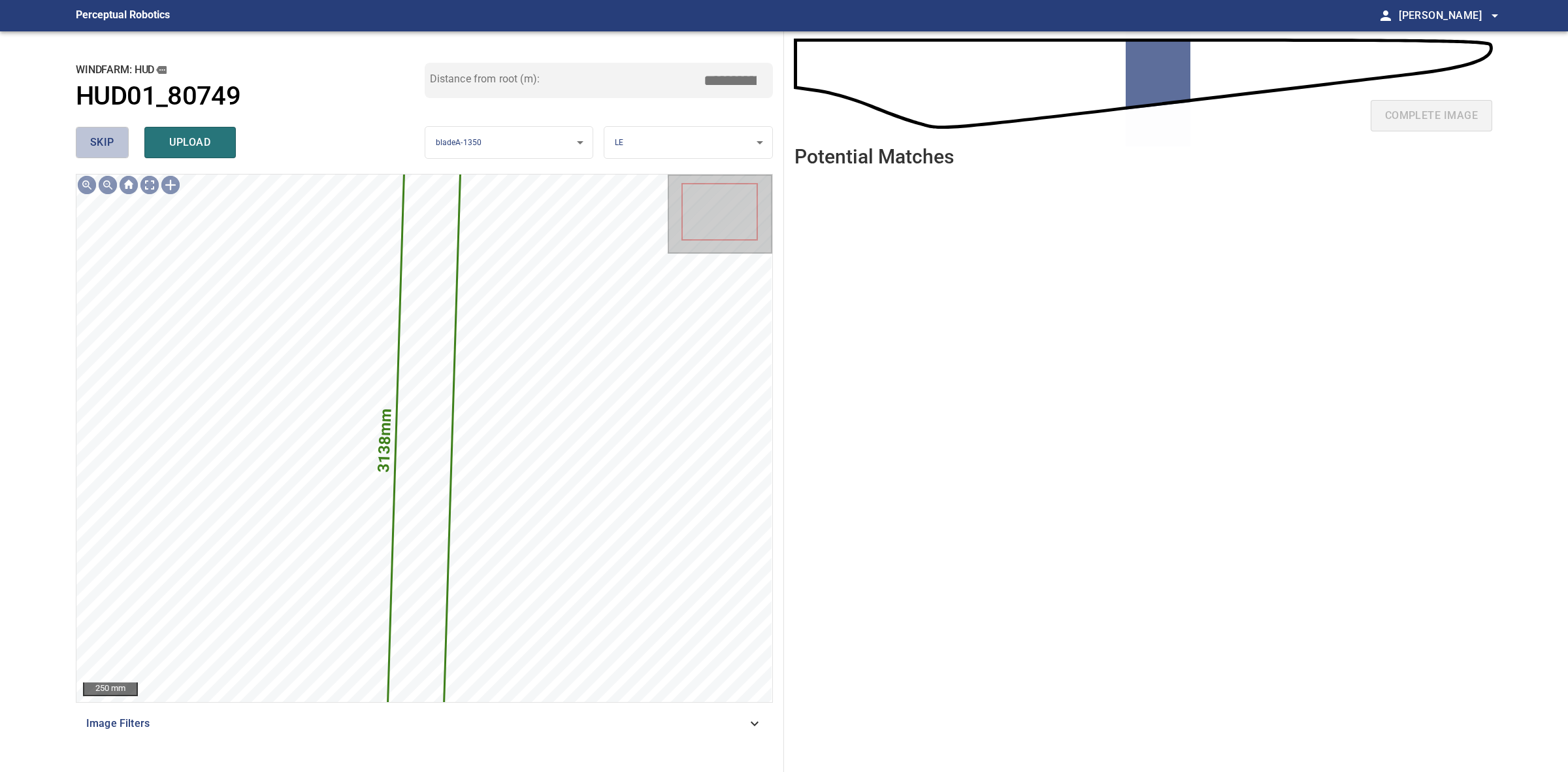
click at [90, 145] on span "skip" at bounding box center [102, 143] width 24 height 18
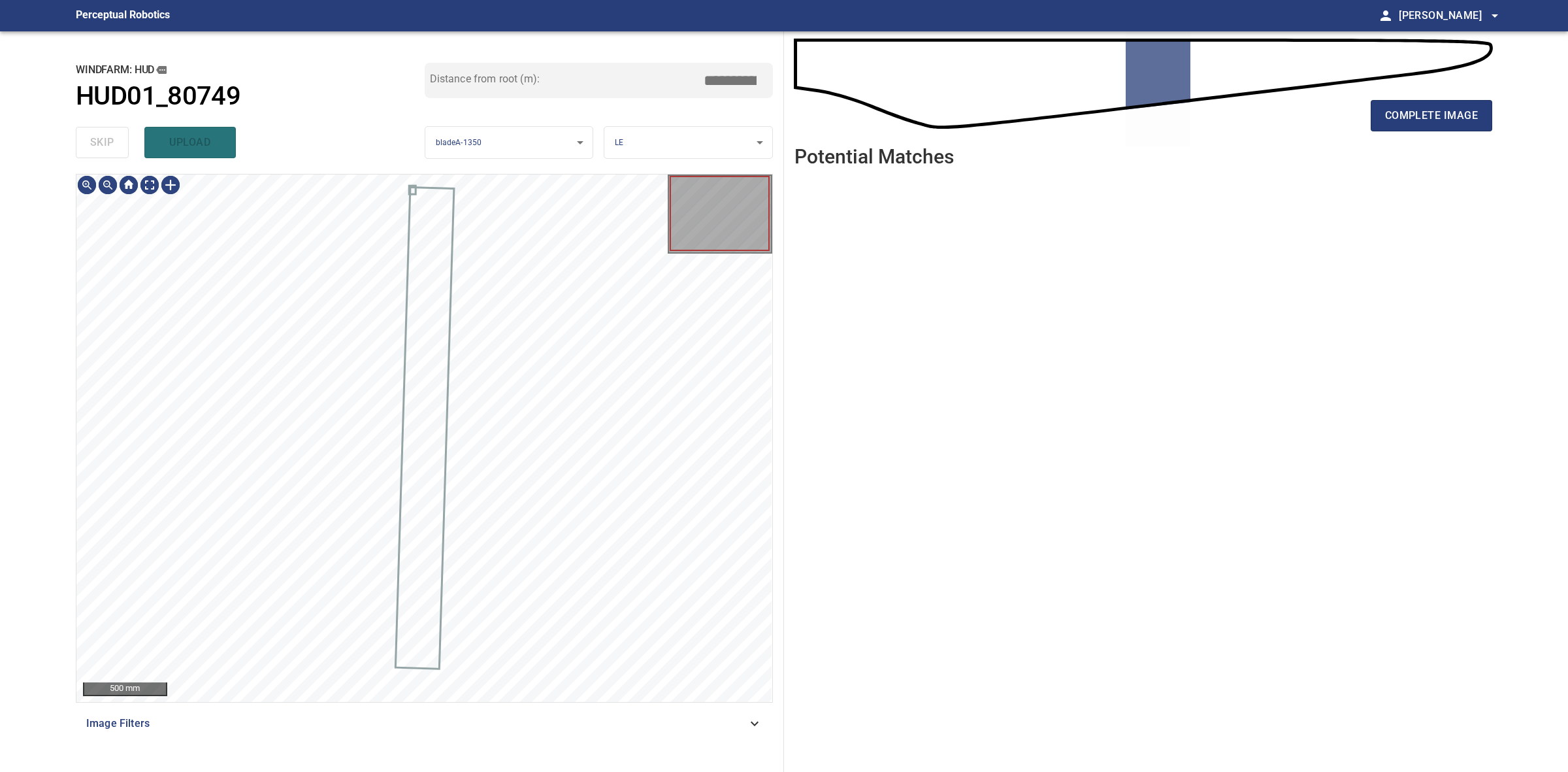
click at [89, 145] on div "skip upload" at bounding box center [250, 143] width 349 height 42
click at [93, 145] on div "skip upload" at bounding box center [250, 143] width 349 height 42
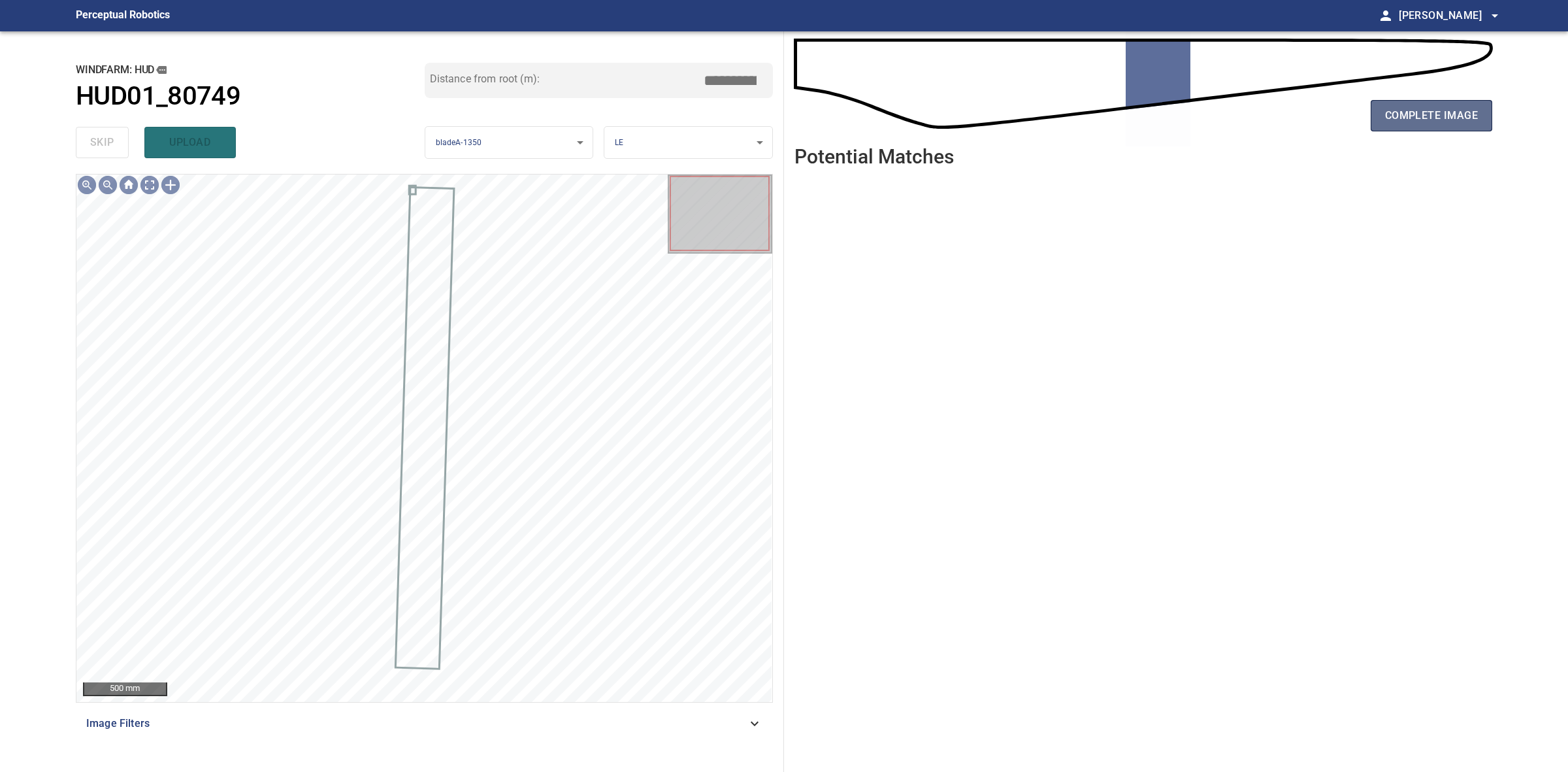
drag, startPoint x: 1453, startPoint y: 121, endPoint x: 1444, endPoint y: 125, distance: 9.8
click at [1453, 124] on span "complete image" at bounding box center [1431, 115] width 93 height 18
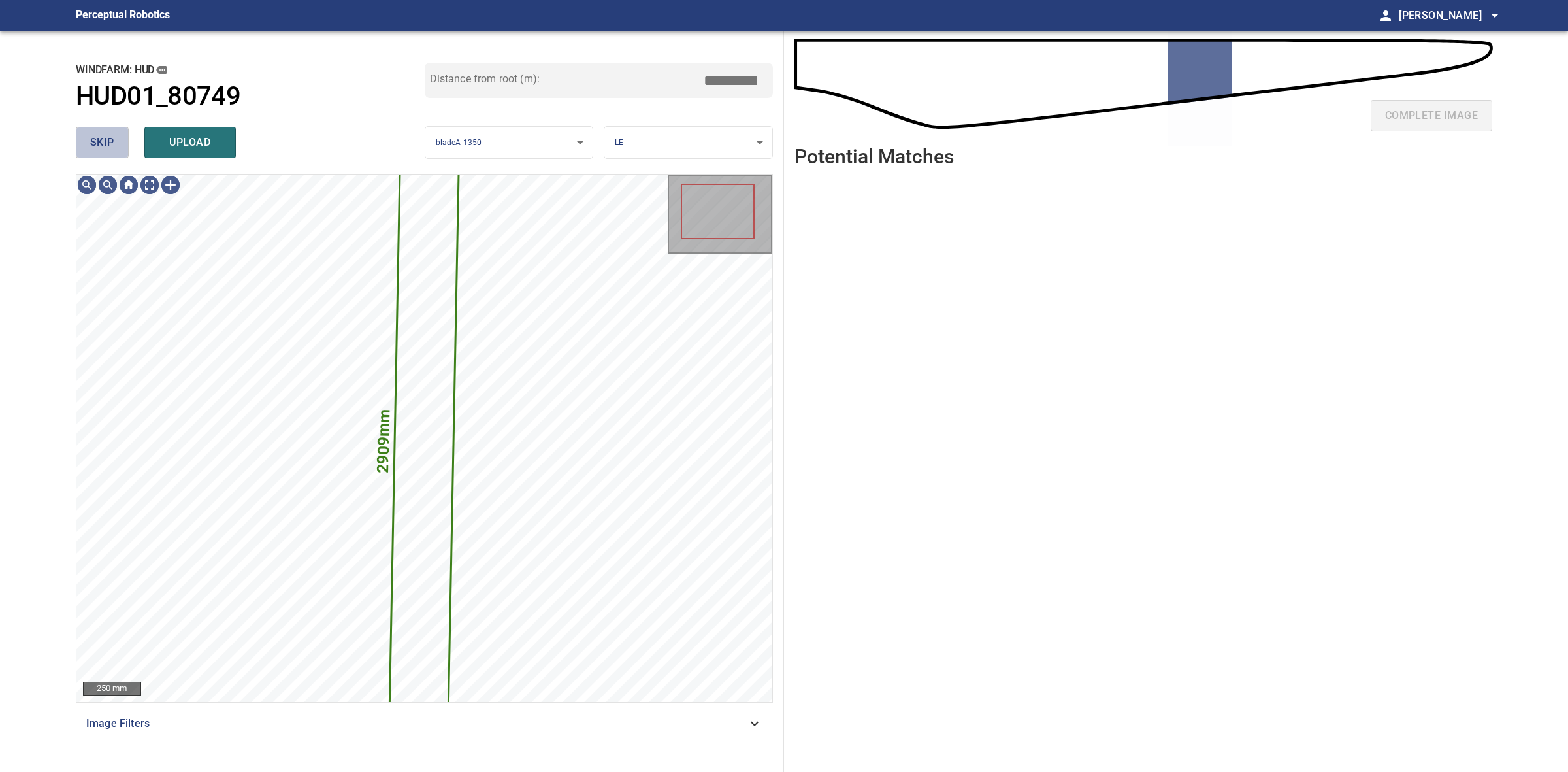
click at [108, 145] on span "skip" at bounding box center [102, 143] width 24 height 18
click at [108, 145] on div "skip upload" at bounding box center [250, 143] width 349 height 42
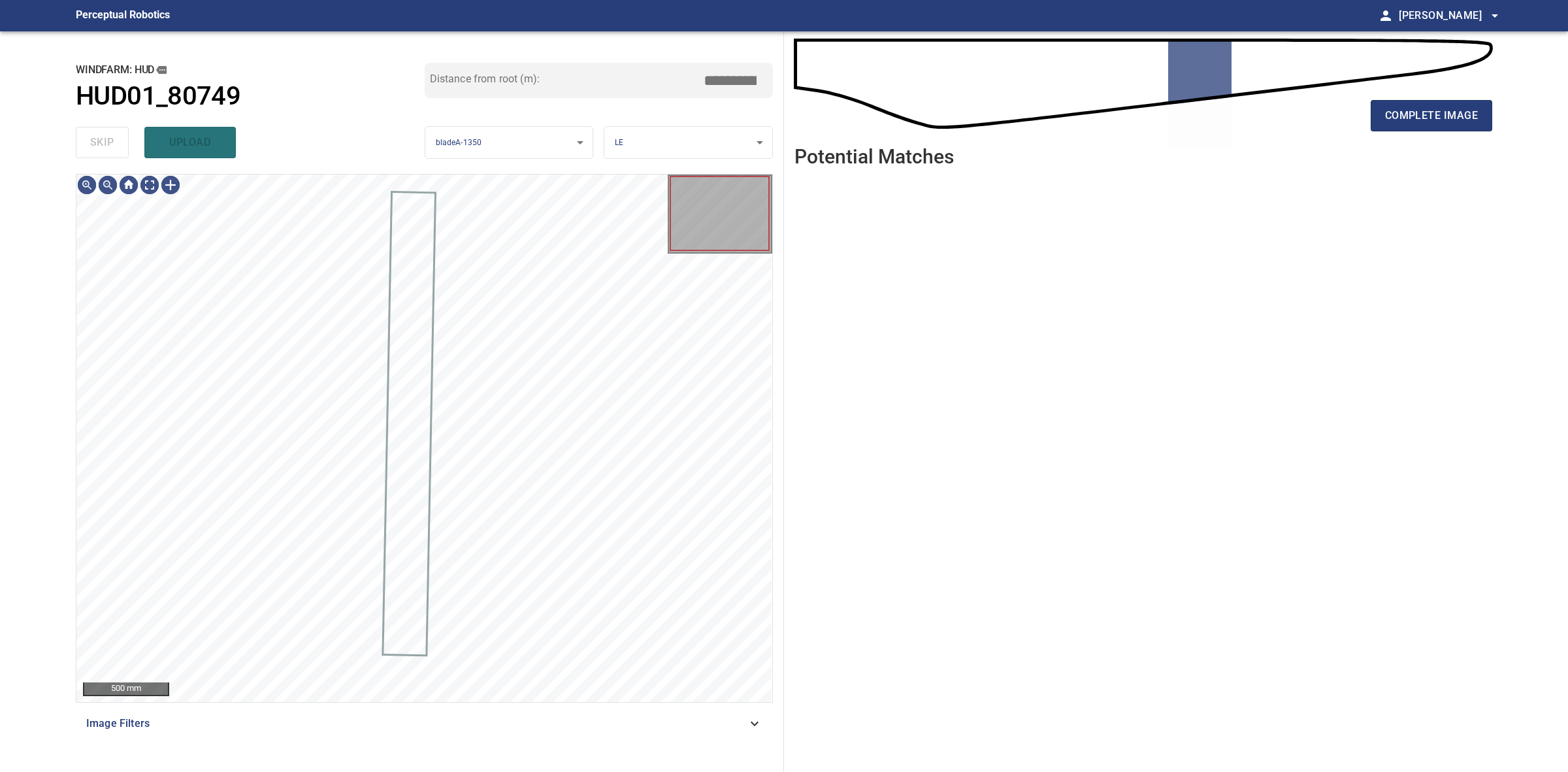
click at [108, 145] on div "skip upload" at bounding box center [250, 143] width 349 height 42
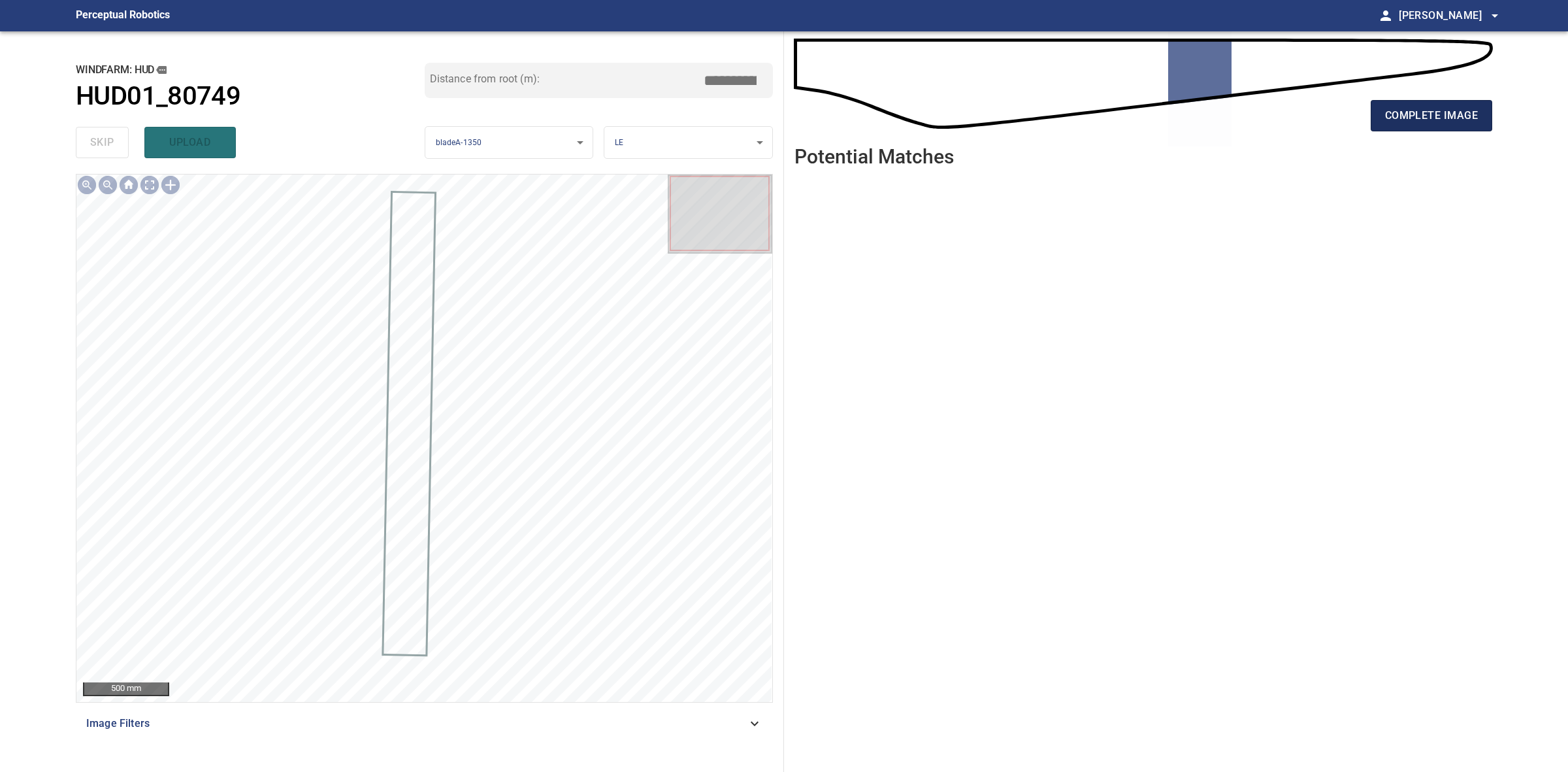
click at [1418, 115] on span "complete image" at bounding box center [1431, 115] width 93 height 18
